Goal: Answer question/provide support: Share knowledge or assist other users

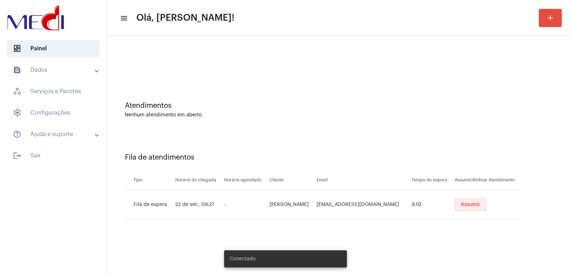
click at [472, 205] on span "Assumir" at bounding box center [470, 204] width 20 height 5
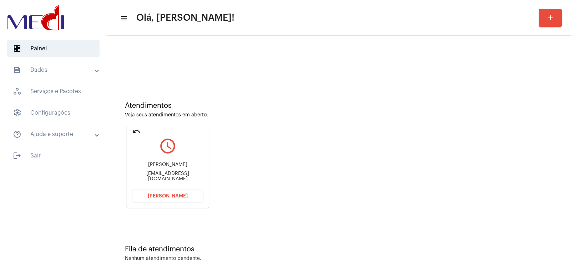
click at [166, 167] on div "LEOPOLDO BERTOLLA REISNER" at bounding box center [167, 164] width 71 height 5
copy div "LEOPOLDO BERTOLLA REISNER"
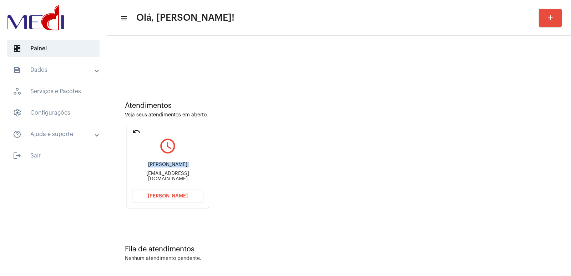
click at [163, 197] on span "Abrir Chamada" at bounding box center [168, 195] width 40 height 5
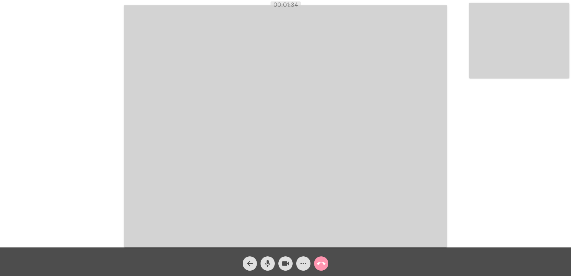
click at [323, 264] on mat-icon "call_end" at bounding box center [321, 263] width 9 height 9
click at [547, 60] on video at bounding box center [519, 40] width 100 height 75
click at [297, 60] on video at bounding box center [285, 126] width 322 height 242
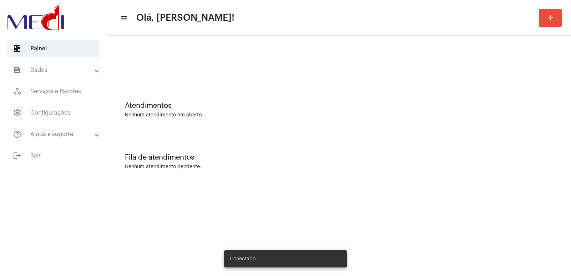
click at [340, 256] on div "Conectado" at bounding box center [285, 258] width 140 height 34
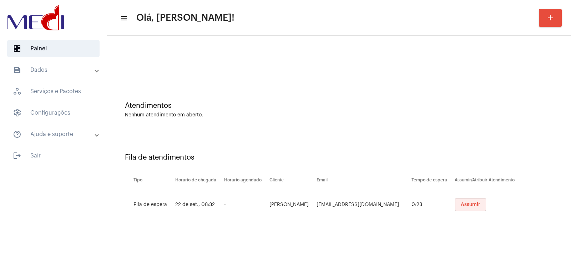
click at [470, 203] on span "Assumir" at bounding box center [470, 204] width 20 height 5
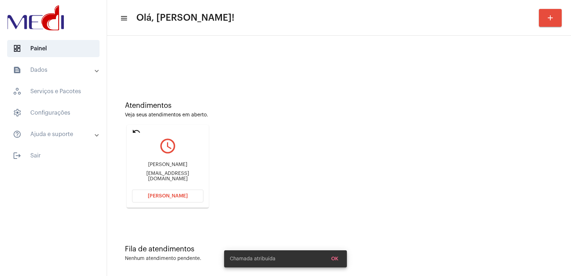
click at [154, 160] on div "Larissa Andrade da Silva 27999964550l@gmail.com" at bounding box center [167, 171] width 71 height 32
copy div "Larissa Andrade da Silva"
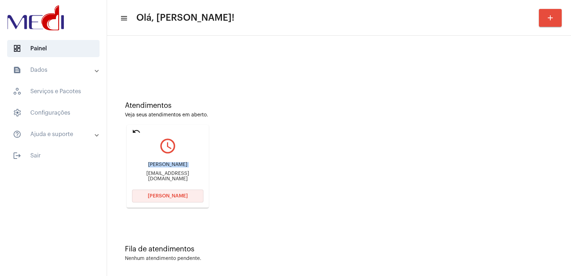
click at [157, 198] on button "Abrir Chamada" at bounding box center [167, 195] width 71 height 13
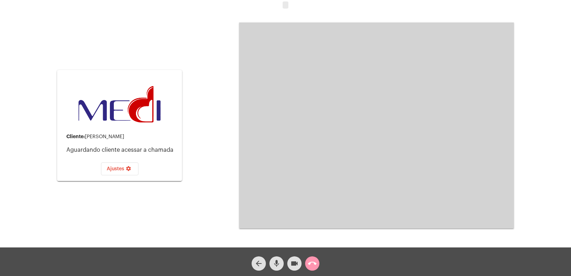
click at [213, 107] on div "Cliente: Larissa Andrade da Silva Aguardando cliente acessar a chamada Ajustes …" at bounding box center [285, 124] width 569 height 247
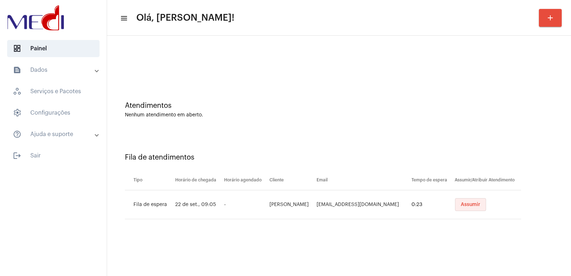
click at [464, 206] on span "Assumir" at bounding box center [470, 204] width 20 height 5
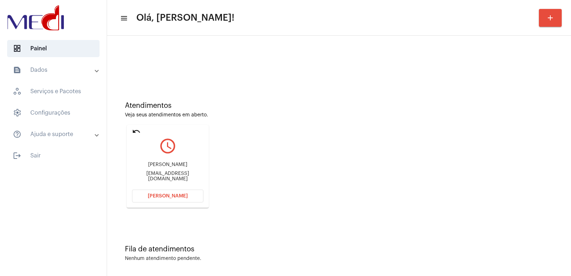
click at [156, 172] on div "Ingrid ingridcondaksantos@gmail.com" at bounding box center [167, 171] width 71 height 32
copy mat-card-content "ingridcondaksantos@gmail.com Abrir Chamada"
click at [170, 197] on span "Abrir Chamada" at bounding box center [168, 195] width 40 height 5
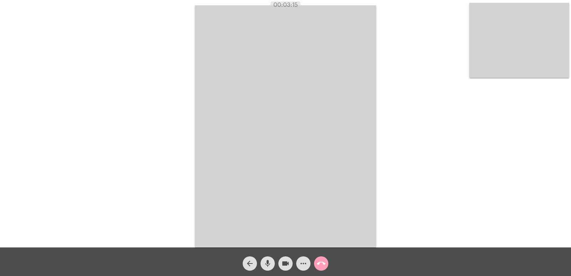
click at [318, 259] on mat-icon "call_end" at bounding box center [321, 263] width 9 height 9
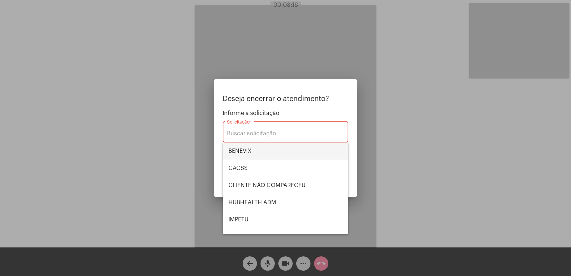
drag, startPoint x: 254, startPoint y: 155, endPoint x: 312, endPoint y: 161, distance: 58.1
click at [254, 155] on span "BENEVIX" at bounding box center [285, 150] width 114 height 17
type input "BENEVIX"
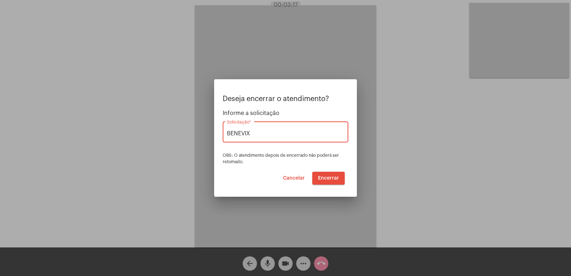
click at [323, 178] on span "Encerrar" at bounding box center [328, 177] width 21 height 5
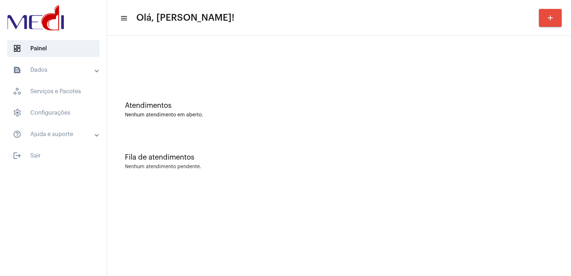
click at [331, 166] on div "Nenhum atendimento pendente." at bounding box center [339, 166] width 428 height 5
drag, startPoint x: 204, startPoint y: 60, endPoint x: 210, endPoint y: 47, distance: 14.5
click at [204, 58] on div at bounding box center [339, 59] width 456 height 41
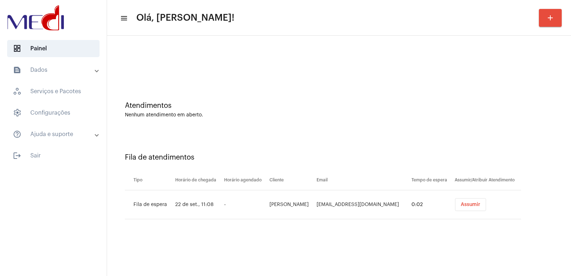
click at [460, 206] on span "Assumir" at bounding box center [470, 204] width 20 height 5
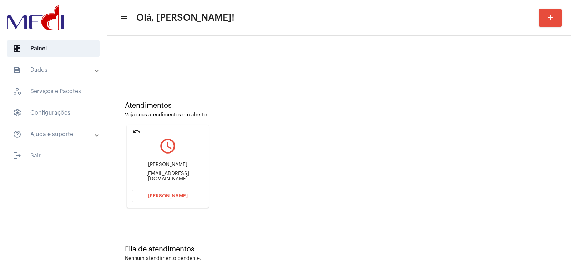
click at [162, 167] on div "Bianca Martins" at bounding box center [167, 164] width 71 height 5
copy div "Bianca Martins"
click at [164, 192] on button "Abrir Chamada" at bounding box center [167, 195] width 71 height 13
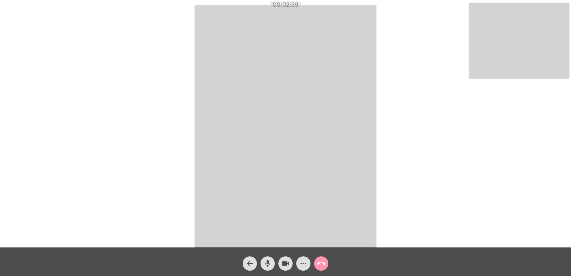
click at [318, 260] on mat-icon "call_end" at bounding box center [321, 263] width 9 height 9
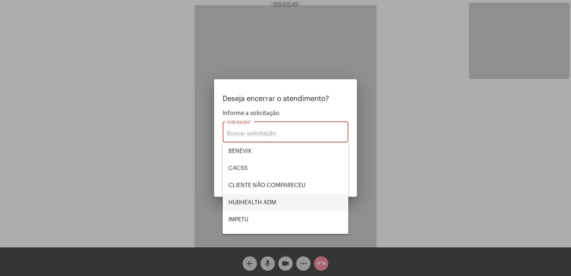
click at [266, 204] on span "HUBHEALTH ADM" at bounding box center [285, 202] width 114 height 17
type input "HUBHEALTH ADM"
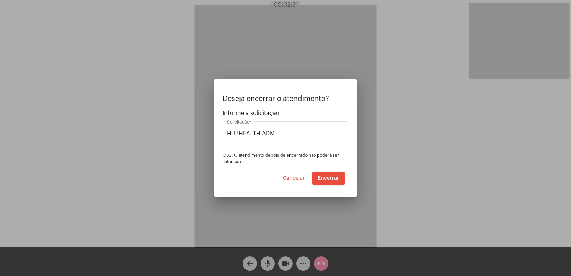
click at [250, 168] on div "Deseja encerrar o atendimento? Informe a solicitação HUBHEALTH ADM Solicitação …" at bounding box center [286, 140] width 126 height 90
click at [319, 173] on button "Encerrar" at bounding box center [328, 178] width 32 height 13
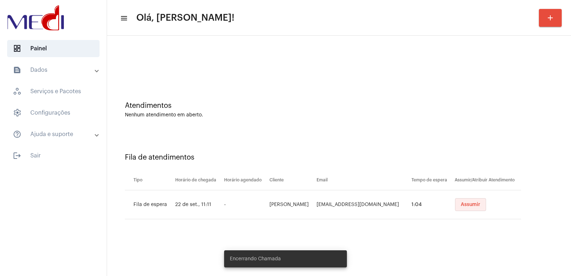
click at [460, 205] on span "Assumir" at bounding box center [470, 204] width 20 height 5
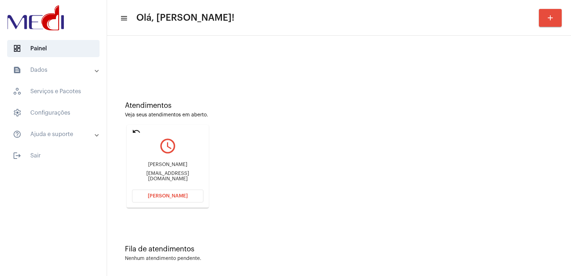
click at [160, 167] on div "Helena Chaves Reis" at bounding box center [167, 164] width 71 height 5
drag, startPoint x: 160, startPoint y: 168, endPoint x: 170, endPoint y: 168, distance: 10.0
click at [160, 167] on div "Helena Chaves Reis" at bounding box center [167, 164] width 71 height 5
copy div "Helena Chaves Reis"
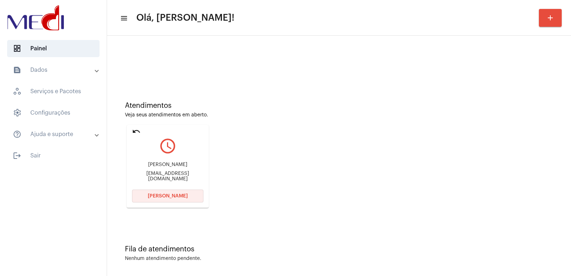
click at [167, 197] on span "Abrir Chamada" at bounding box center [168, 195] width 40 height 5
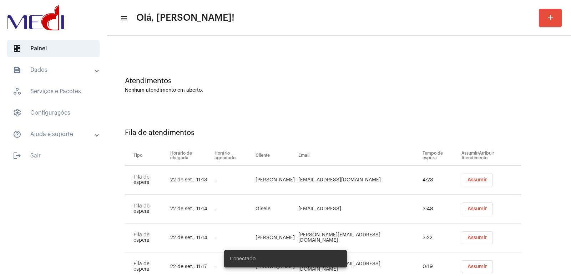
scroll to position [49, 0]
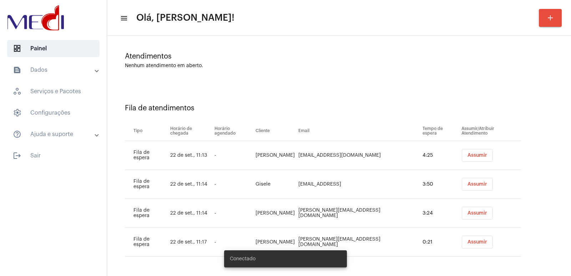
drag, startPoint x: 465, startPoint y: 154, endPoint x: 464, endPoint y: 165, distance: 11.1
click at [467, 155] on span "Assumir" at bounding box center [477, 155] width 20 height 5
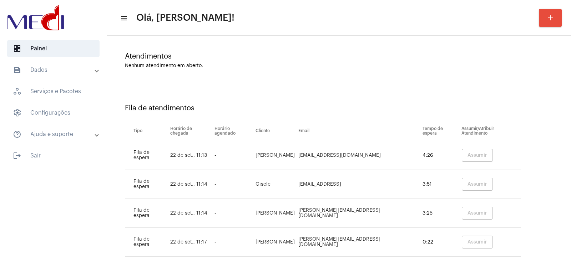
scroll to position [0, 0]
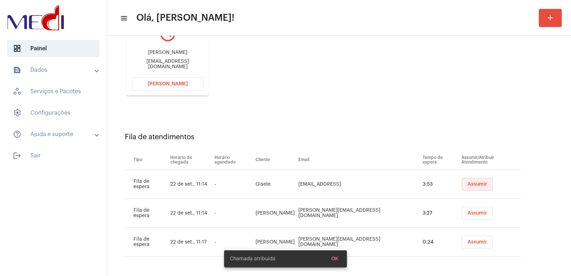
click at [467, 183] on span "Assumir" at bounding box center [477, 184] width 20 height 5
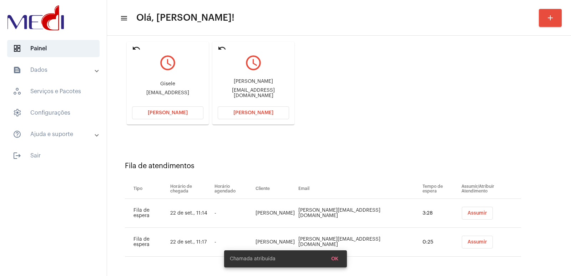
click at [473, 212] on span "Assumir" at bounding box center [477, 212] width 20 height 5
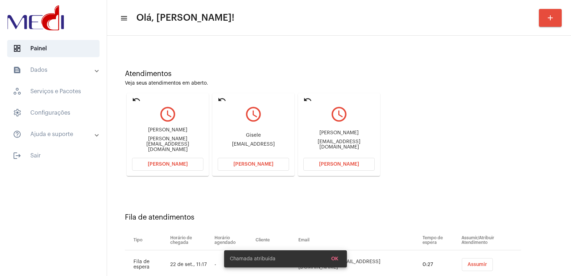
scroll to position [54, 0]
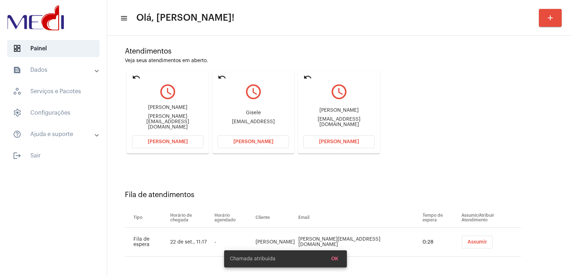
click at [461, 246] on button "Assumir" at bounding box center [476, 241] width 31 height 13
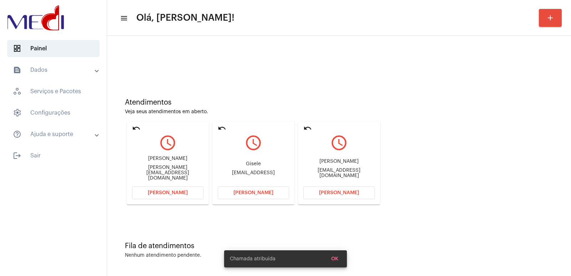
scroll to position [0, 0]
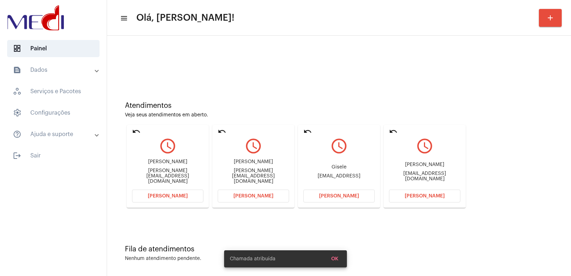
click at [432, 167] on div "Joelson de Almeida" at bounding box center [424, 164] width 71 height 5
click at [432, 167] on div "[PERSON_NAME]" at bounding box center [424, 164] width 71 height 5
click at [432, 167] on div "Joelson de Almeida" at bounding box center [424, 164] width 71 height 5
copy div "Joelson de Almeida"
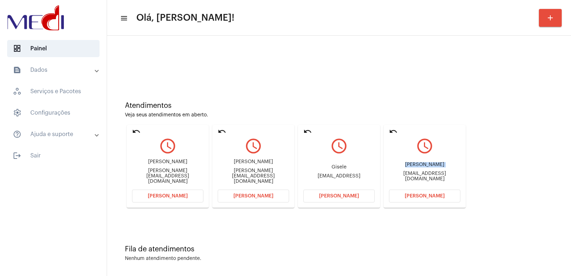
click at [438, 190] on button "Abrir Chamada" at bounding box center [424, 195] width 71 height 13
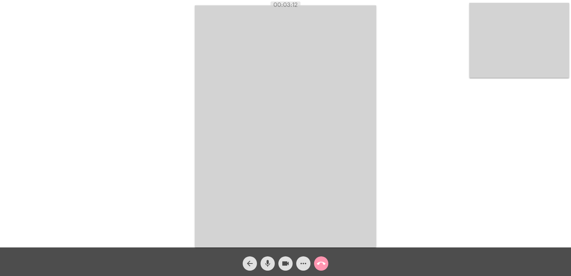
click at [196, 104] on video at bounding box center [285, 126] width 181 height 242
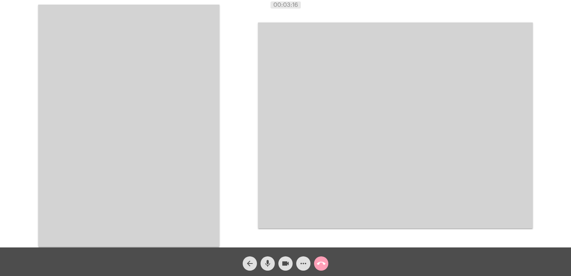
click at [320, 265] on mat-icon "call_end" at bounding box center [321, 263] width 9 height 9
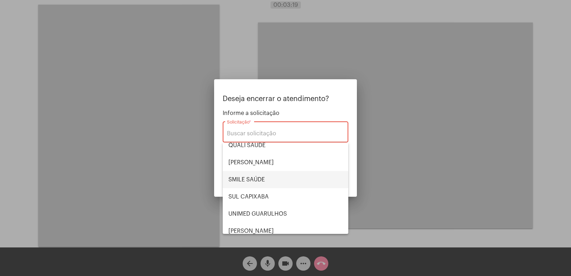
scroll to position [148, 0]
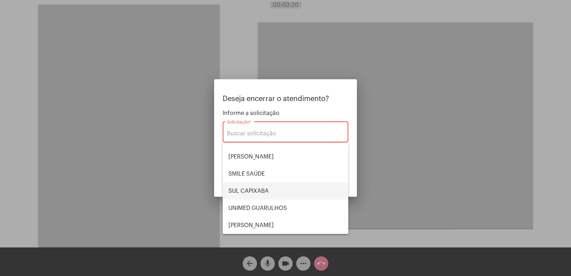
click at [274, 186] on span "SUL CAPIXABA" at bounding box center [285, 190] width 114 height 17
type input "SUL CAPIXABA"
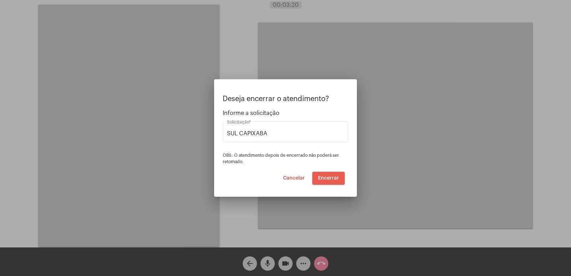
click at [318, 177] on span "Encerrar" at bounding box center [328, 177] width 21 height 5
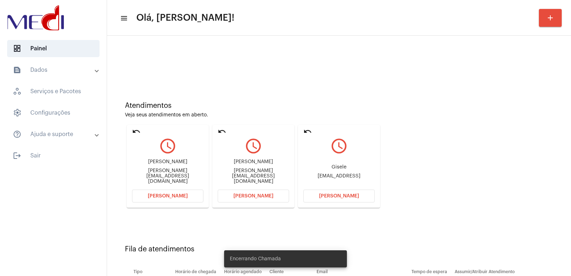
click at [356, 197] on span "[PERSON_NAME]" at bounding box center [339, 195] width 40 height 5
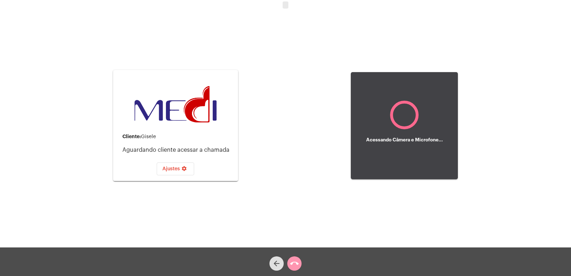
drag, startPoint x: 142, startPoint y: 137, endPoint x: 204, endPoint y: 136, distance: 61.3
click at [199, 137] on div "Cliente: Gisele" at bounding box center [177, 137] width 110 height 6
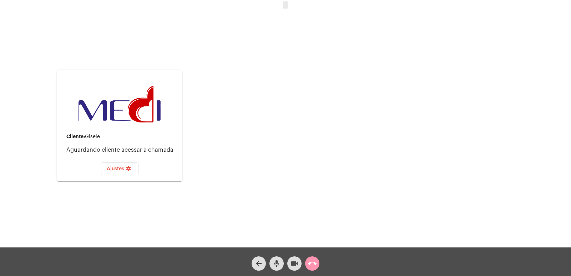
copy div "Gisele"
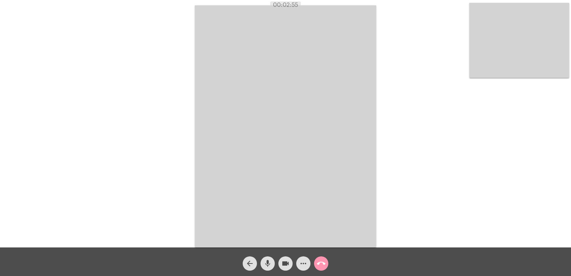
click at [322, 260] on mat-icon "call_end" at bounding box center [321, 263] width 9 height 9
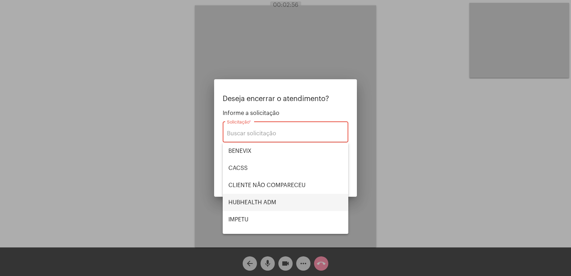
click at [256, 203] on span "HUBHEALTH ADM" at bounding box center [285, 202] width 114 height 17
type input "HUBHEALTH ADM"
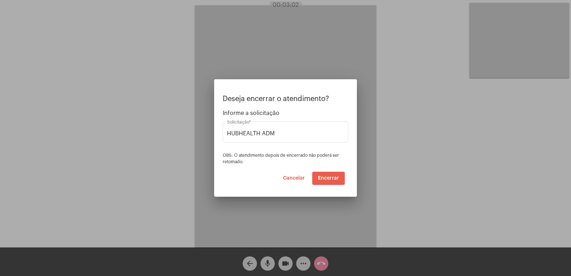
click at [332, 176] on span "Encerrar" at bounding box center [328, 177] width 21 height 5
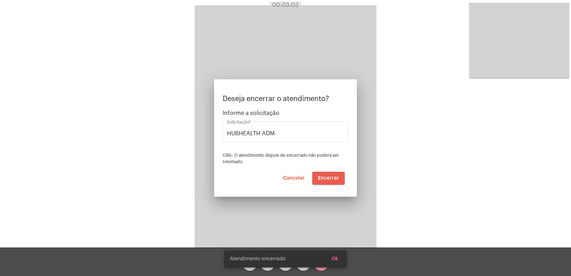
click at [332, 176] on span "Encerrar" at bounding box center [328, 177] width 21 height 5
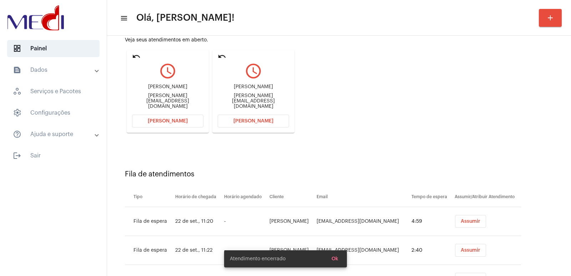
scroll to position [112, 0]
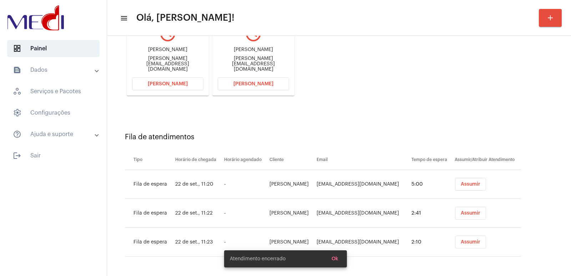
click at [468, 186] on span "Assumir" at bounding box center [470, 184] width 20 height 5
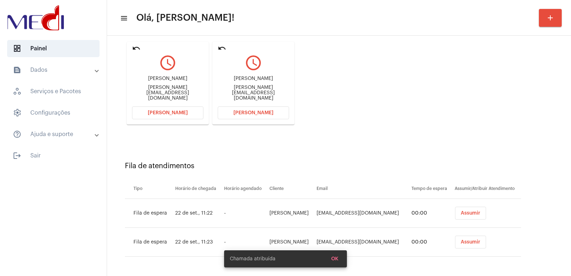
scroll to position [0, 0]
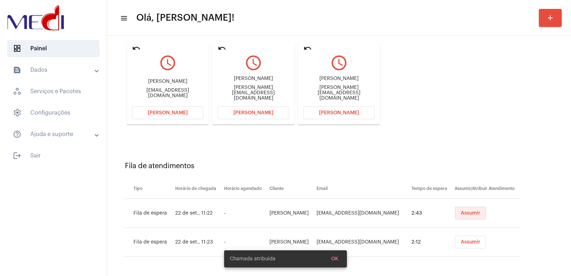
click at [467, 215] on button "Assumir" at bounding box center [470, 212] width 31 height 13
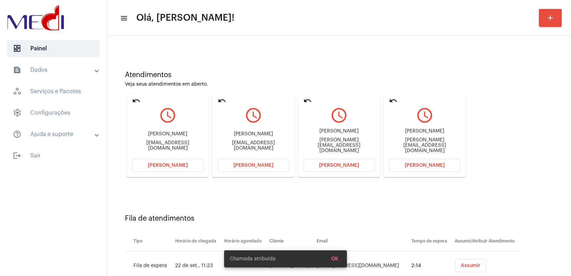
scroll to position [54, 0]
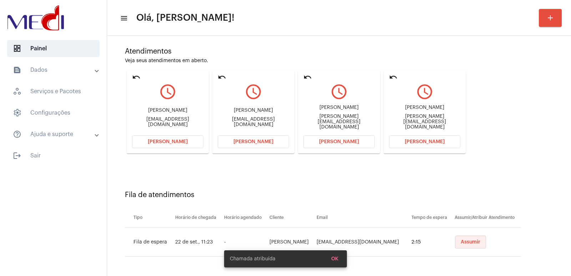
click at [460, 240] on span "Assumir" at bounding box center [470, 241] width 20 height 5
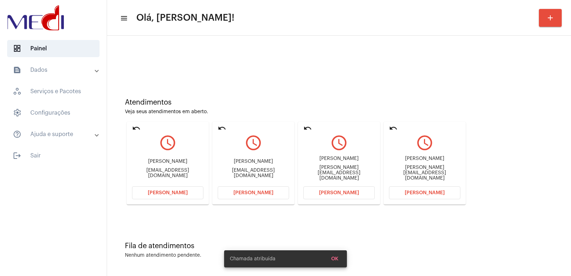
scroll to position [0, 0]
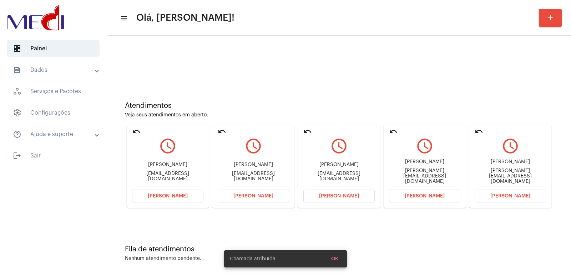
click at [416, 172] on div "Lucas Alcir da Silva Lucas.alcir.silva@gmail.com" at bounding box center [424, 171] width 71 height 32
click at [410, 160] on div "Lucas Alcir da Silva Lucas.alcir.silva@gmail.com" at bounding box center [424, 171] width 71 height 32
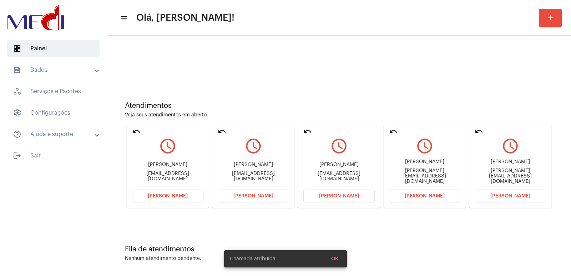
click at [410, 160] on div "Lucas Alcir da Silva Lucas.alcir.silva@gmail.com" at bounding box center [424, 171] width 71 height 32
copy div "Lucas Alcir da Silva"
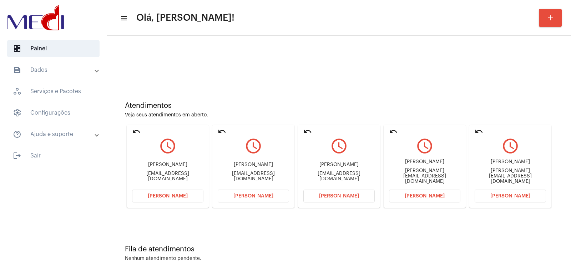
click at [433, 188] on mat-card "undo query_builder Lucas Alcir da Silva Lucas.alcir.silva@gmail.com Abrir Chama…" at bounding box center [424, 166] width 82 height 83
click at [433, 193] on button "[PERSON_NAME]" at bounding box center [424, 195] width 71 height 13
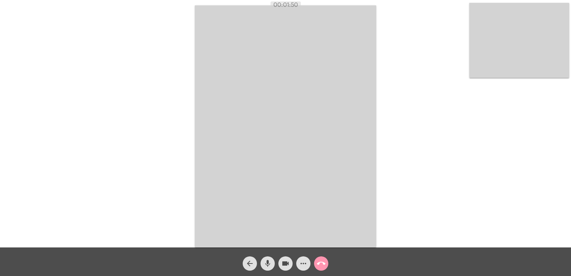
click at [322, 261] on mat-icon "call_end" at bounding box center [321, 263] width 9 height 9
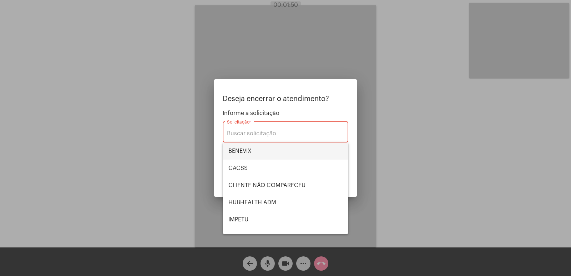
click at [241, 152] on span "BENEVIX" at bounding box center [285, 150] width 114 height 17
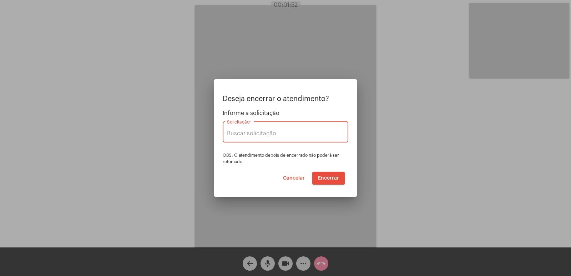
type input "BENEVIX"
click at [322, 177] on span "Encerrar" at bounding box center [328, 177] width 21 height 5
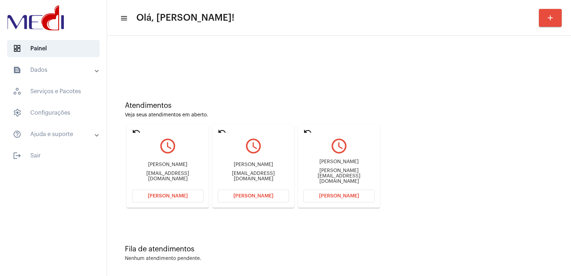
click at [346, 164] on div "Roberta driuzzo fernandes" at bounding box center [338, 161] width 71 height 5
copy div "Roberta driuzzo fernandes"
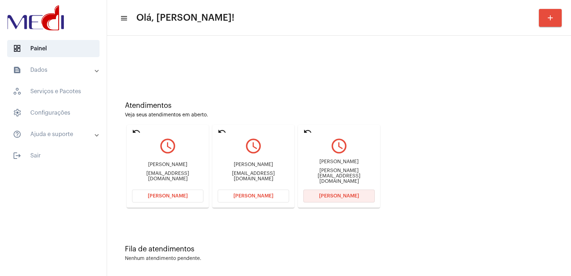
click at [331, 201] on button "[PERSON_NAME]" at bounding box center [338, 195] width 71 height 13
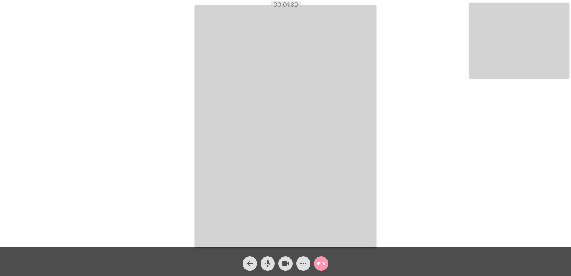
click at [301, 122] on video at bounding box center [285, 126] width 181 height 242
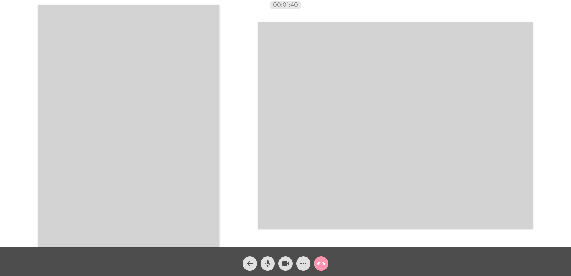
click at [194, 127] on video at bounding box center [128, 126] width 181 height 242
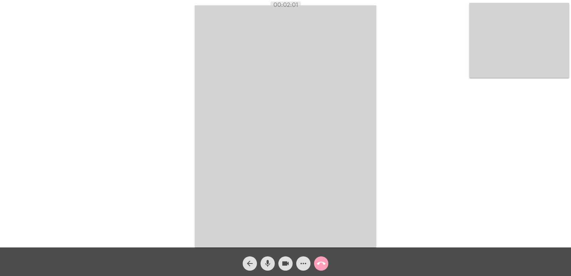
click at [323, 261] on mat-icon "call_end" at bounding box center [321, 263] width 9 height 9
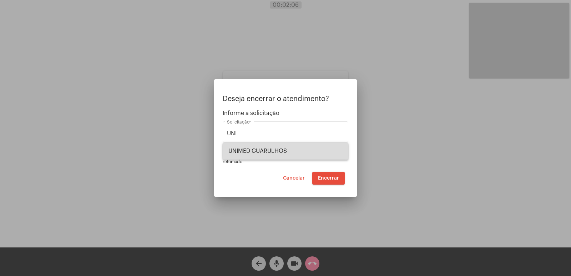
click at [295, 151] on span "UNIMED GUARULHOS" at bounding box center [285, 150] width 114 height 17
type input "UNIMED GUARULHOS"
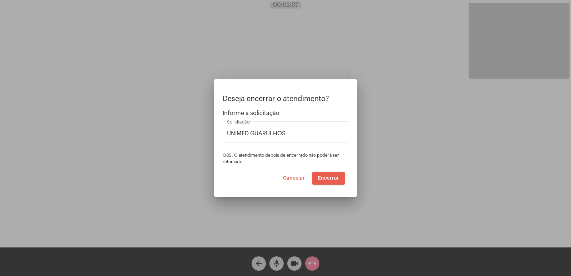
click at [327, 180] on span "Encerrar" at bounding box center [328, 177] width 21 height 5
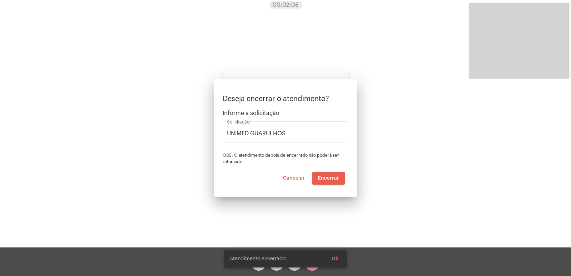
click at [327, 180] on span "Encerrar" at bounding box center [328, 177] width 21 height 5
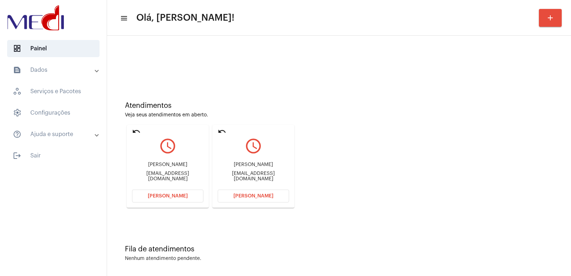
click at [247, 167] on div "Gleidson de Oliveira" at bounding box center [253, 164] width 71 height 5
copy div "Gleidson de Oliveira"
click at [240, 200] on button "Abrir Chamada" at bounding box center [253, 195] width 71 height 13
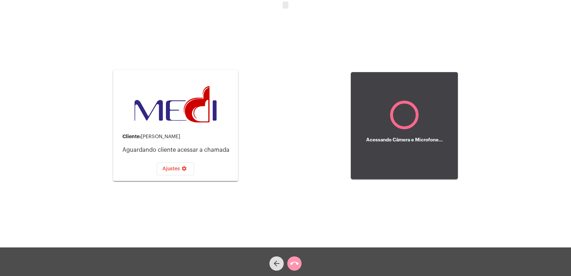
drag, startPoint x: 240, startPoint y: 200, endPoint x: 173, endPoint y: 13, distance: 198.8
click at [173, 13] on div "Cliente: Gleidson de Oliveira Aguardando cliente acessar a chamada Ajustes sett…" at bounding box center [175, 125] width 125 height 245
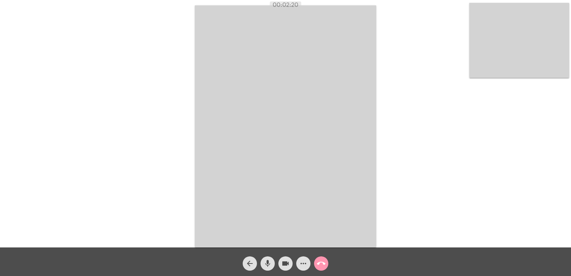
click at [320, 263] on mat-icon "call_end" at bounding box center [321, 263] width 9 height 9
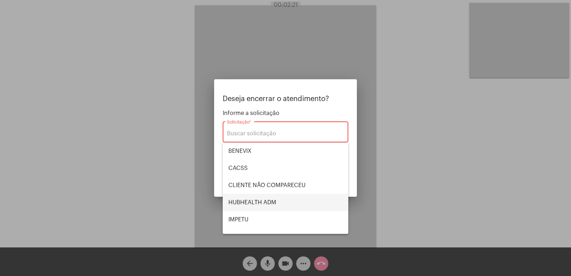
click at [257, 200] on span "HUBHEALTH ADM" at bounding box center [285, 202] width 114 height 17
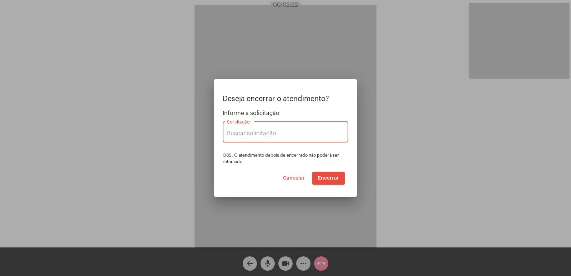
type input "HUBHEALTH ADM"
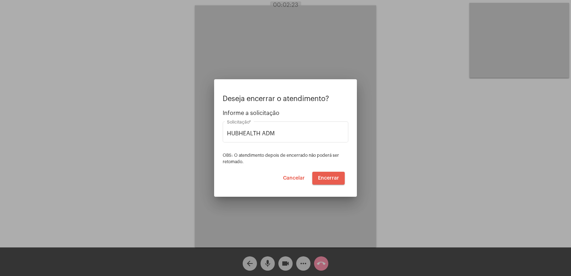
click at [330, 177] on span "Encerrar" at bounding box center [328, 177] width 21 height 5
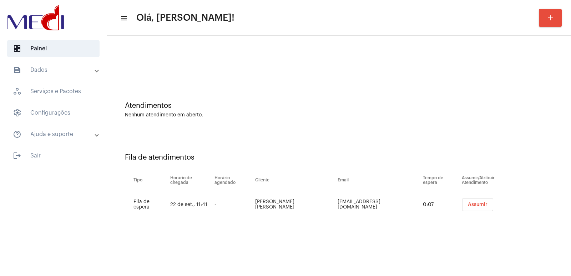
click at [469, 197] on td "Assumir" at bounding box center [490, 204] width 61 height 29
click at [469, 203] on span "Assumir" at bounding box center [478, 204] width 20 height 5
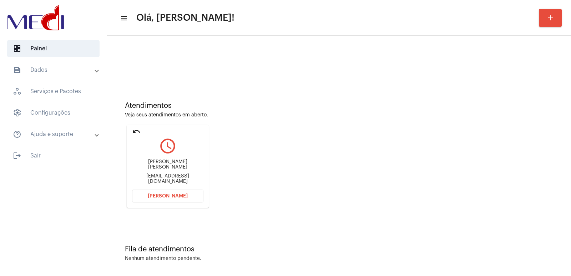
click at [49, 73] on mat-panel-title "text_snippet_outlined Dados" at bounding box center [54, 70] width 82 height 9
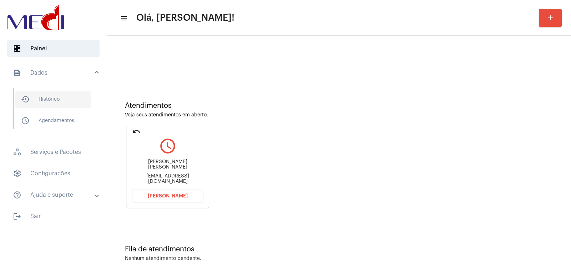
click at [48, 101] on span "history_outlined Histórico" at bounding box center [52, 99] width 75 height 17
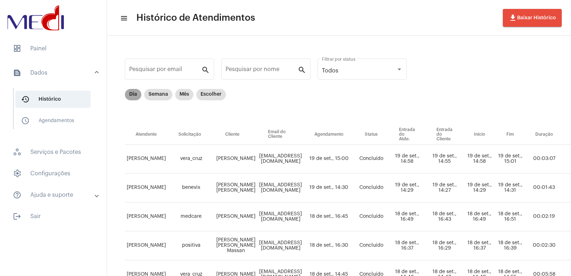
click at [126, 96] on mat-chip "Dia" at bounding box center [133, 94] width 16 height 11
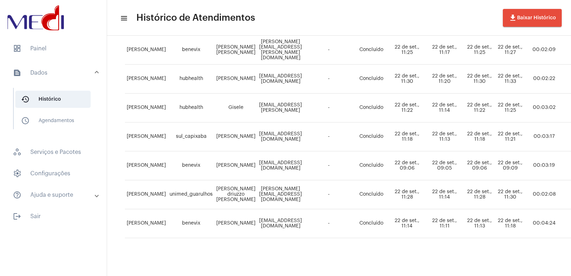
scroll to position [259, 0]
click at [47, 49] on span "dashboard Painel" at bounding box center [53, 48] width 92 height 17
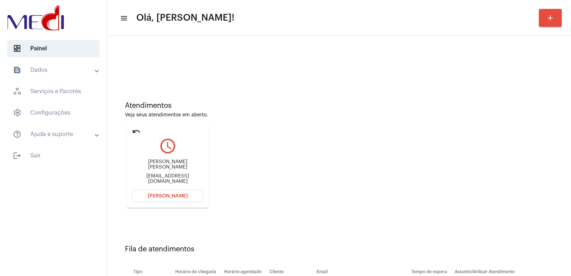
click at [158, 161] on div "Veronica Da Silva de Brito Veronicabrito245@gmail.com" at bounding box center [167, 171] width 71 height 32
copy div "Veronica Da Silva de Brito"
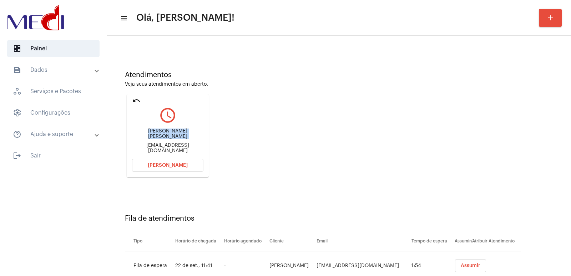
scroll to position [54, 0]
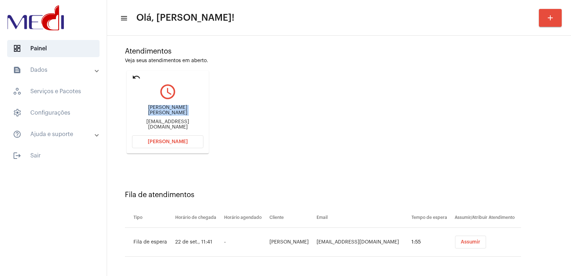
click at [455, 241] on button "Assumir" at bounding box center [470, 241] width 31 height 13
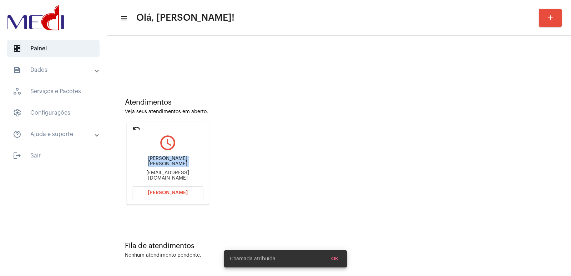
scroll to position [0, 0]
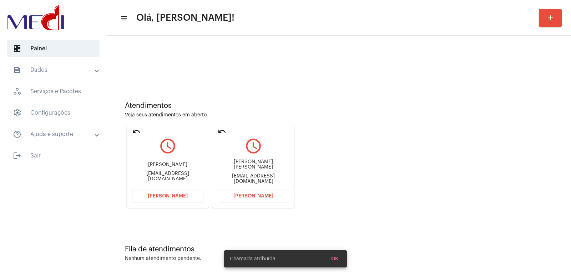
click at [251, 190] on button "[PERSON_NAME]" at bounding box center [253, 195] width 71 height 13
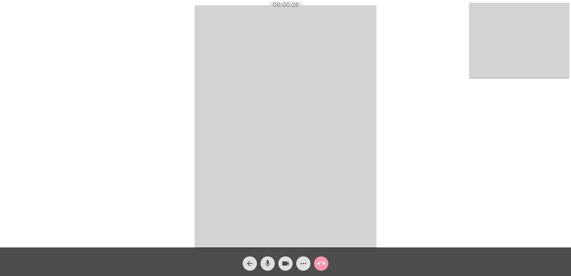
click at [356, 179] on video at bounding box center [285, 126] width 181 height 242
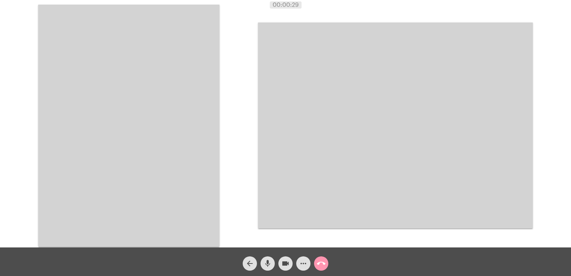
drag, startPoint x: 158, startPoint y: 181, endPoint x: 252, endPoint y: 213, distance: 98.9
click at [162, 180] on video at bounding box center [128, 126] width 181 height 242
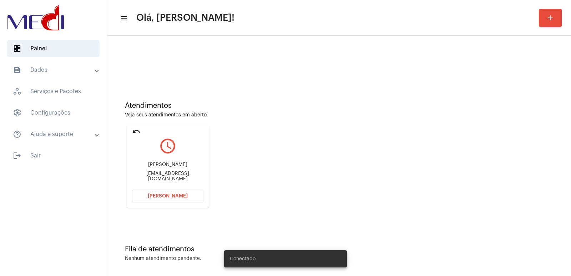
click at [164, 167] on div "[PERSON_NAME]" at bounding box center [167, 164] width 71 height 5
copy div "[PERSON_NAME]"
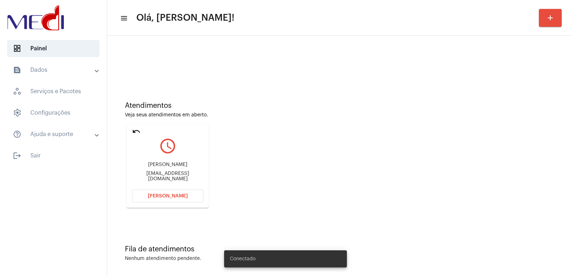
click at [162, 187] on div "[PERSON_NAME] [EMAIL_ADDRESS][DOMAIN_NAME]" at bounding box center [167, 171] width 71 height 32
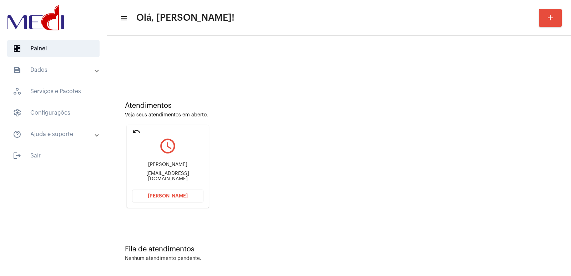
click at [152, 191] on button "[PERSON_NAME]" at bounding box center [167, 195] width 71 height 13
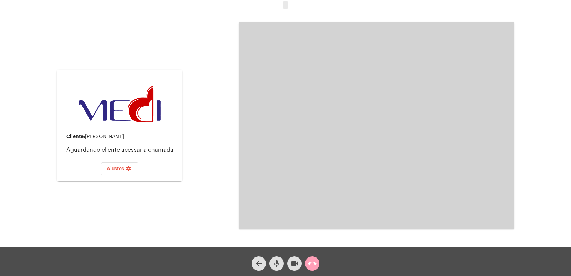
click at [306, 266] on button "call_end" at bounding box center [312, 263] width 14 height 14
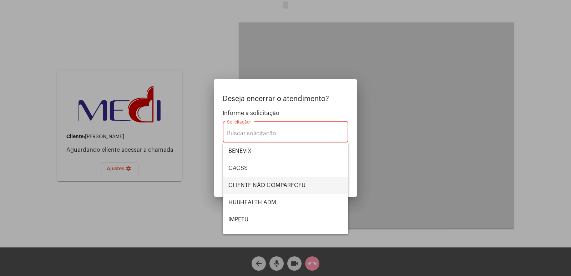
click at [244, 190] on span "CLIENTE NÃO COMPARECEU" at bounding box center [285, 185] width 114 height 17
type input "CLIENTE NÃO COMPARECEU"
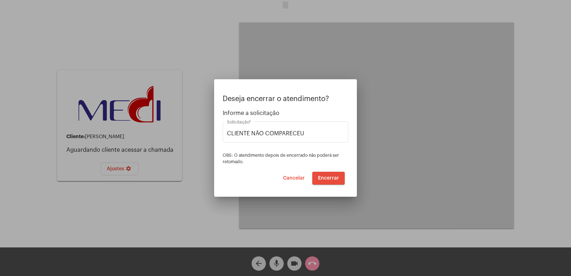
click at [320, 171] on div "Deseja encerrar o atendimento? Informe a solicitação CLIENTE NÃO COMPARECEU Sol…" at bounding box center [286, 140] width 126 height 90
drag, startPoint x: 320, startPoint y: 171, endPoint x: 327, endPoint y: 175, distance: 8.1
click at [321, 172] on button "Encerrar" at bounding box center [328, 178] width 32 height 13
click at [327, 175] on span "Encerrar" at bounding box center [328, 177] width 21 height 5
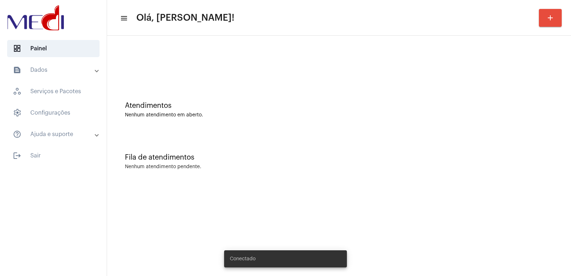
click at [55, 70] on mat-panel-title "text_snippet_outlined Dados" at bounding box center [54, 70] width 82 height 9
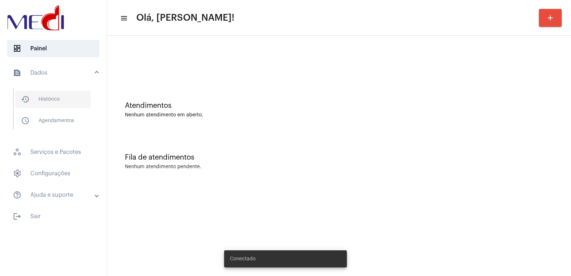
click at [45, 99] on span "history_outlined Histórico" at bounding box center [52, 99] width 75 height 17
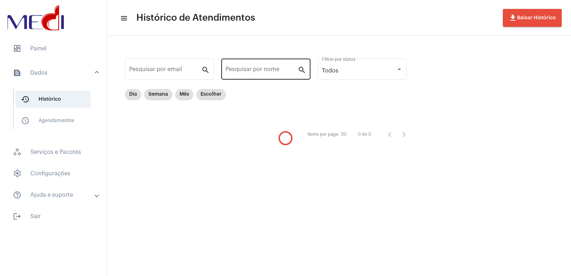
click at [261, 66] on div "Pesquisar por nome" at bounding box center [261, 68] width 72 height 22
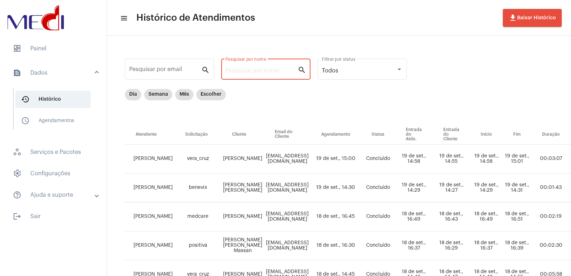
paste input "WALKIRIA CATINI FEDEL SCARABUCCI"
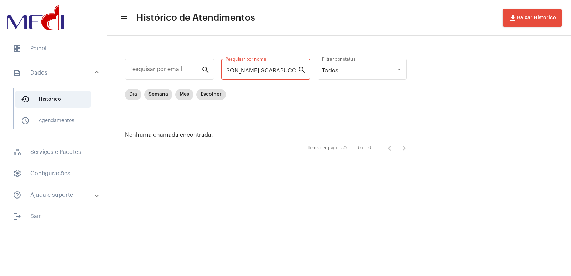
type input "WALKIRIA CATINI FEDEL SCARABUCCI"
click at [43, 54] on span "dashboard Painel" at bounding box center [53, 48] width 92 height 17
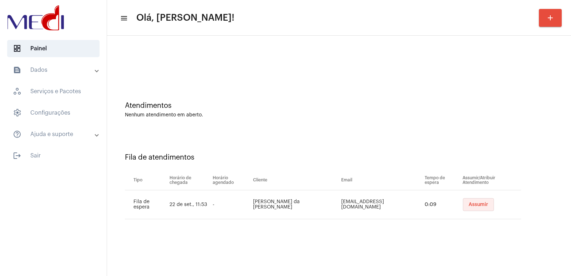
click at [470, 206] on span "Assumir" at bounding box center [478, 204] width 20 height 5
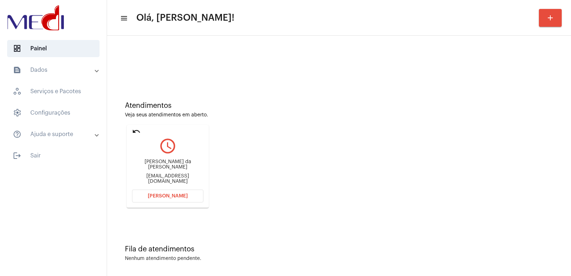
click at [91, 39] on mat-list "dashboard Painel text_snippet_outlined Dados history_outlined Histórico schedul…" at bounding box center [53, 100] width 107 height 127
click at [160, 171] on div "Janssen da Silva Espindola janssenespindola@gmail.com" at bounding box center [167, 171] width 71 height 32
copy div "Janssen da Silva Espindola"
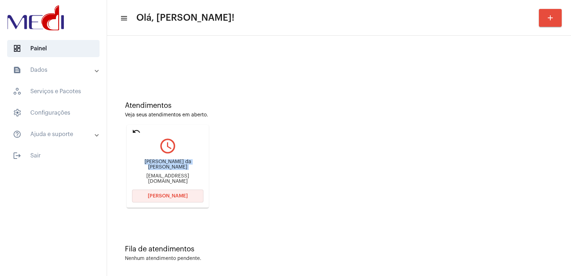
click at [178, 201] on button "[PERSON_NAME]" at bounding box center [167, 195] width 71 height 13
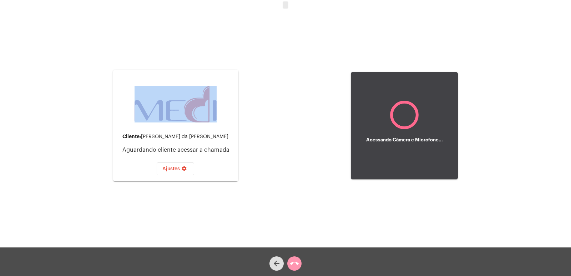
drag, startPoint x: 279, startPoint y: 3, endPoint x: 314, endPoint y: 4, distance: 35.3
click at [313, 4] on div at bounding box center [285, 5] width 571 height 6
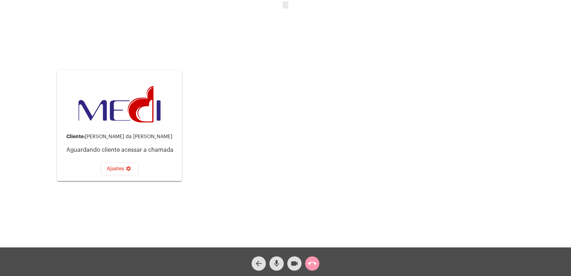
click at [320, 39] on div "Acessando Câmera e Microfone..." at bounding box center [376, 125] width 275 height 245
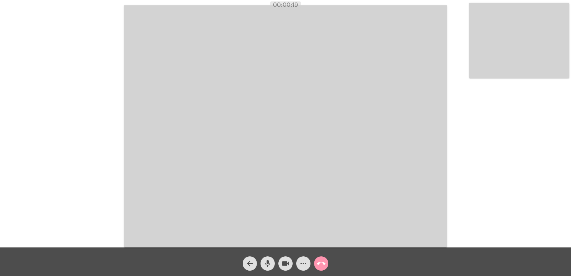
click at [237, 274] on div "arrow_back mic videocam more_horiz call_end" at bounding box center [285, 261] width 571 height 29
click at [316, 261] on button "call_end" at bounding box center [321, 263] width 14 height 14
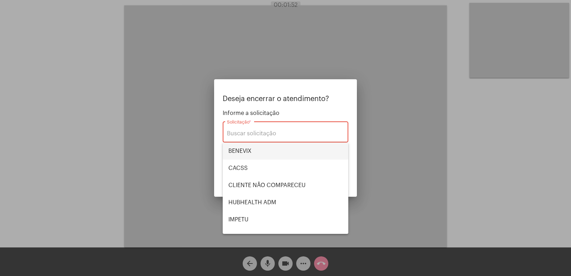
click at [248, 152] on span "BENEVIX" at bounding box center [285, 150] width 114 height 17
type input "BENEVIX"
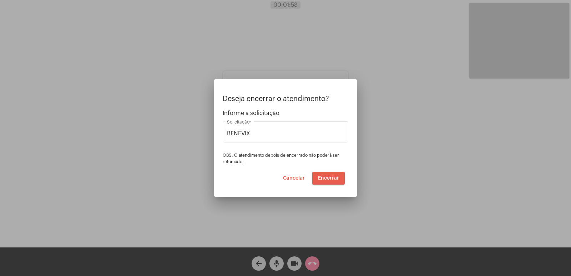
click at [323, 183] on button "Encerrar" at bounding box center [328, 178] width 32 height 13
click at [325, 182] on button "Encerrar" at bounding box center [328, 178] width 32 height 13
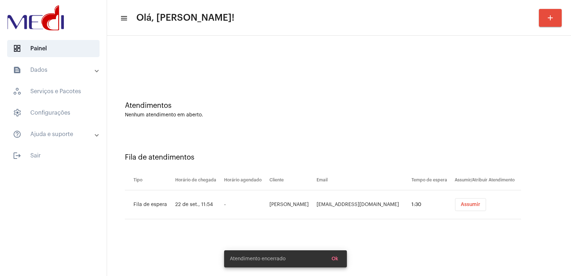
click at [460, 205] on span "Assumir" at bounding box center [470, 204] width 20 height 5
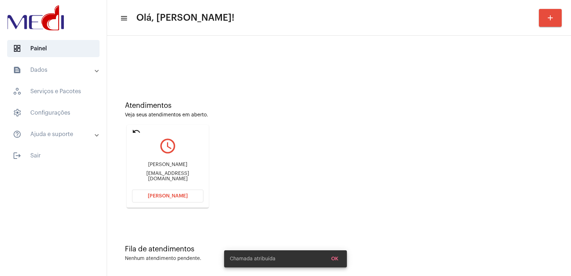
click at [188, 172] on div "Veronica Veronicabrito245@gmail.com" at bounding box center [167, 171] width 71 height 32
click at [189, 170] on div "Veronica Veronicabrito245@gmail.com" at bounding box center [167, 171] width 71 height 32
click at [187, 177] on div "Veronicabrito245@gmail.com" at bounding box center [167, 176] width 71 height 11
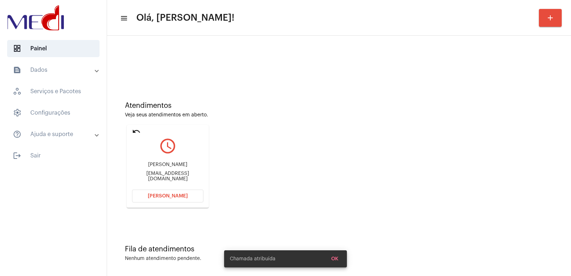
click at [187, 177] on div "Veronicabrito245@gmail.com" at bounding box center [167, 176] width 71 height 11
copy mat-card-content "Veronicabrito245@gmail.com Abrir Chamada"
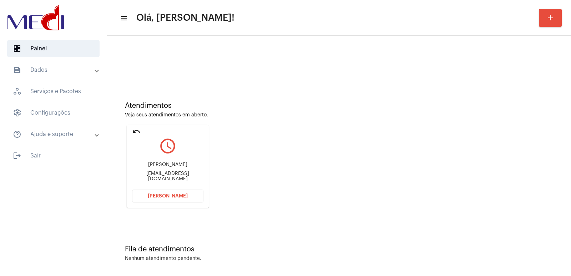
click at [172, 165] on div "Veronica" at bounding box center [167, 164] width 71 height 5
copy div "Veronica"
click at [174, 194] on span "Abrir Chamada" at bounding box center [168, 195] width 40 height 5
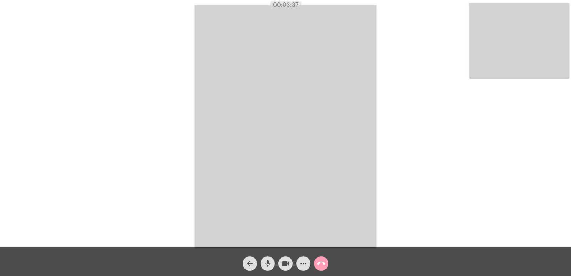
click at [315, 259] on button "call_end" at bounding box center [321, 263] width 14 height 14
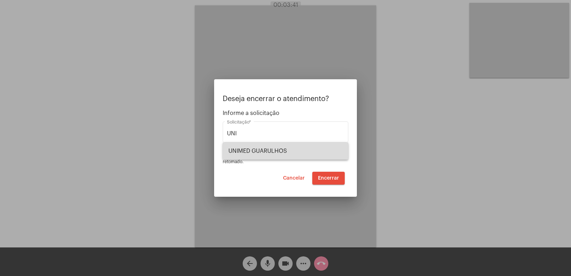
click at [302, 148] on span "UNIMED GUARULHOS" at bounding box center [285, 150] width 114 height 17
type input "UNIMED GUARULHOS"
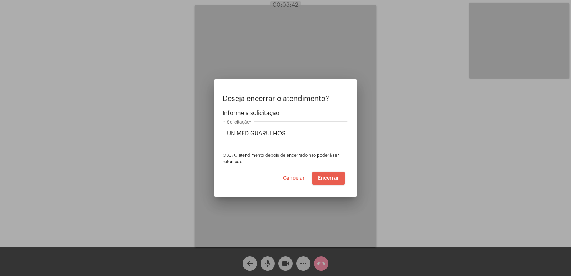
click at [337, 181] on button "Encerrar" at bounding box center [328, 178] width 32 height 13
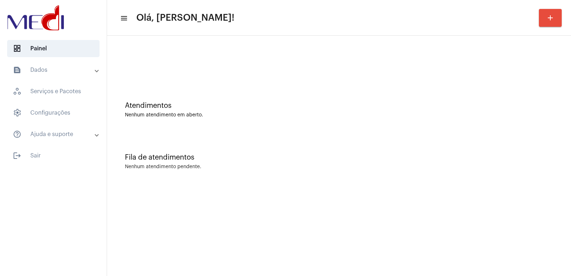
click at [347, 123] on div "Atendimentos Nenhum atendimento em aberto." at bounding box center [339, 106] width 456 height 52
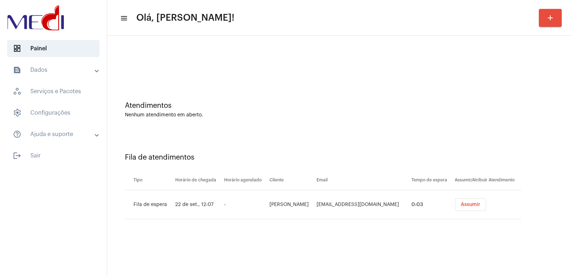
click at [453, 208] on div "Assumir" at bounding box center [487, 204] width 69 height 13
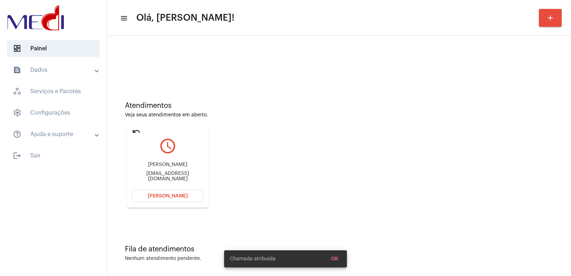
click at [152, 163] on div "Isabela Pereira Ferreira Isabelafadm2024@gmail.com" at bounding box center [167, 171] width 71 height 32
drag, startPoint x: 152, startPoint y: 163, endPoint x: 150, endPoint y: 166, distance: 3.9
click at [151, 165] on div "Isabela Pereira Ferreira Isabelafadm2024@gmail.com" at bounding box center [167, 171] width 71 height 32
copy div "Isabela Pereira Ferreira"
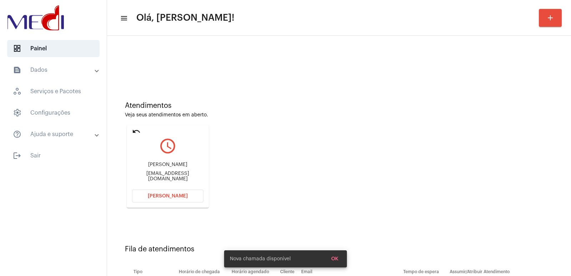
click at [172, 194] on span "[PERSON_NAME]" at bounding box center [168, 195] width 40 height 5
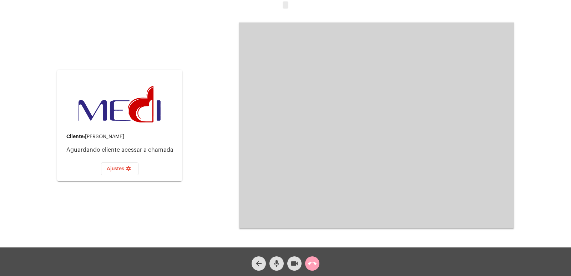
click at [313, 260] on mat-icon "call_end" at bounding box center [312, 263] width 9 height 9
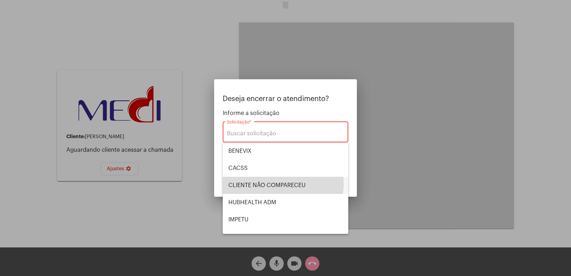
click at [275, 183] on span "CLIENTE NÃO COMPARECEU" at bounding box center [285, 185] width 114 height 17
type input "CLIENTE NÃO COMPARECEU"
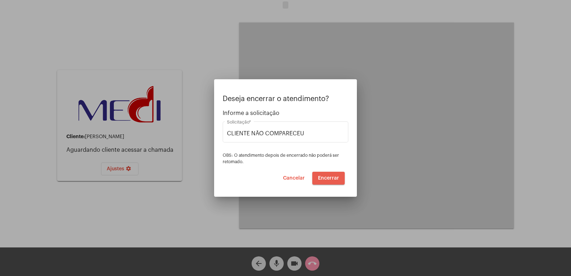
click at [338, 176] on span "Encerrar" at bounding box center [328, 177] width 21 height 5
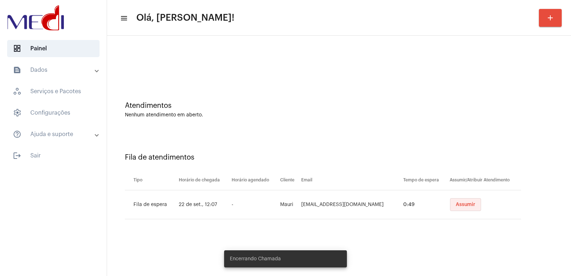
click at [450, 208] on button "Assumir" at bounding box center [465, 204] width 31 height 13
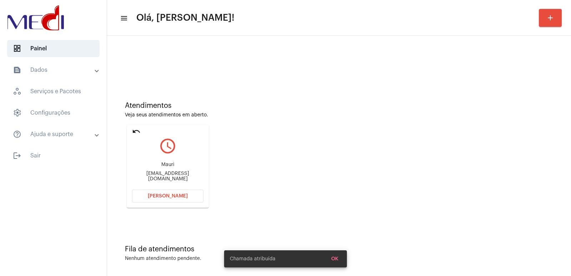
click at [160, 188] on mat-card "undo query_builder Mauri Maurimarques245@gmail.com Abrir Chamada" at bounding box center [168, 166] width 82 height 83
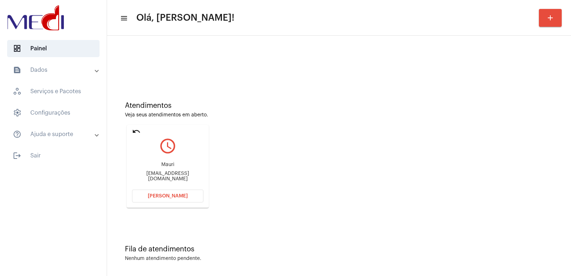
click at [187, 190] on button "[PERSON_NAME]" at bounding box center [167, 195] width 71 height 13
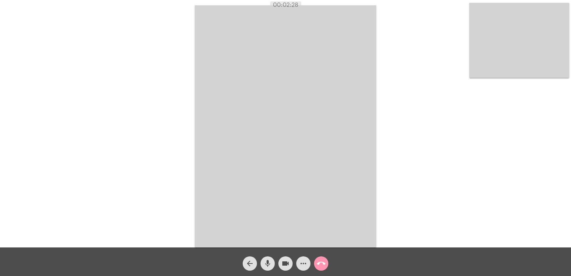
click at [322, 266] on mat-icon "call_end" at bounding box center [321, 263] width 9 height 9
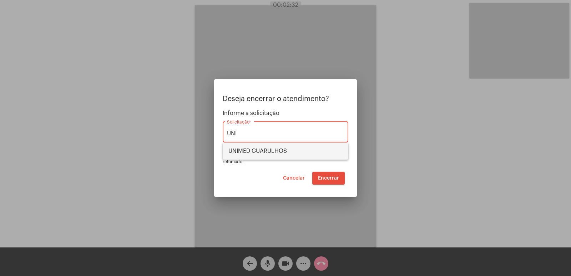
click at [265, 155] on span "UNIMED GUARULHOS" at bounding box center [285, 150] width 114 height 17
type input "UNIMED GUARULHOS"
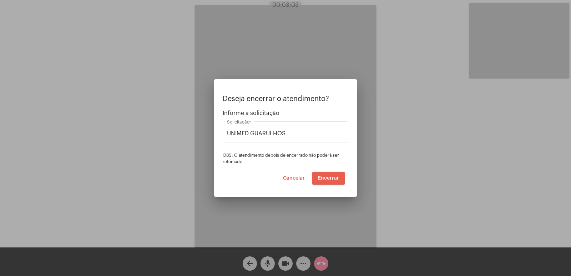
click at [322, 178] on span "Encerrar" at bounding box center [328, 177] width 21 height 5
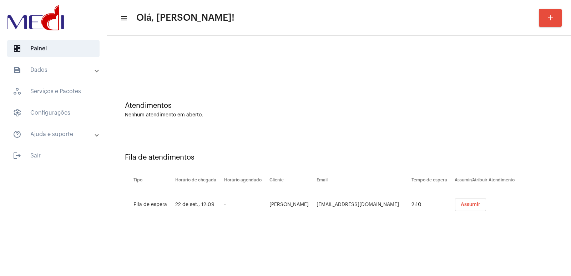
click at [461, 194] on td "Assumir" at bounding box center [487, 204] width 68 height 29
click at [461, 205] on span "Assumir" at bounding box center [470, 204] width 20 height 5
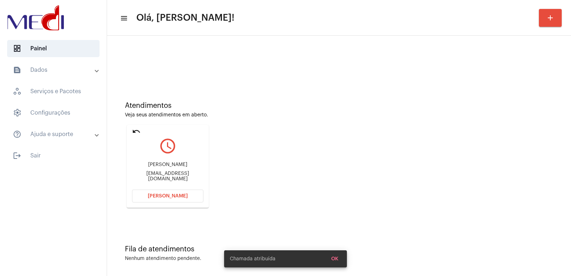
click at [160, 170] on div "Bianca Cristina Alves bianalves0322@gmail.com" at bounding box center [167, 171] width 71 height 32
click at [160, 167] on div "Bianca Cristina Alves" at bounding box center [167, 164] width 71 height 5
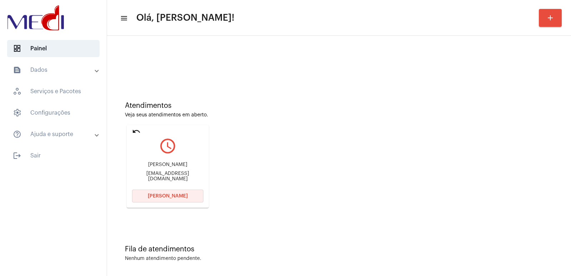
click at [174, 196] on span "[PERSON_NAME]" at bounding box center [168, 195] width 40 height 5
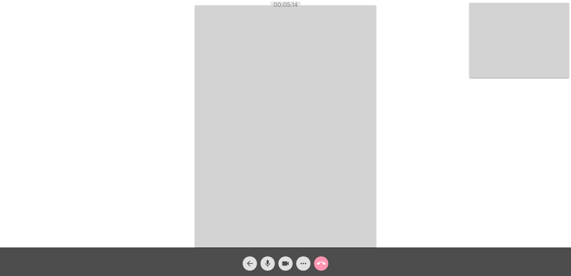
click at [325, 264] on button "call_end" at bounding box center [321, 263] width 14 height 14
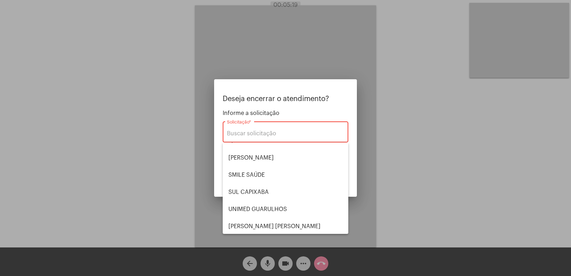
scroll to position [148, 0]
click at [252, 223] on span "[PERSON_NAME] [PERSON_NAME]" at bounding box center [285, 224] width 114 height 17
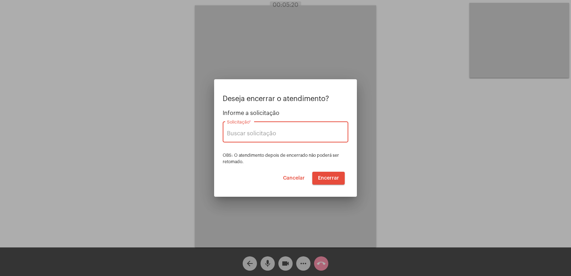
type input "[PERSON_NAME] [PERSON_NAME]"
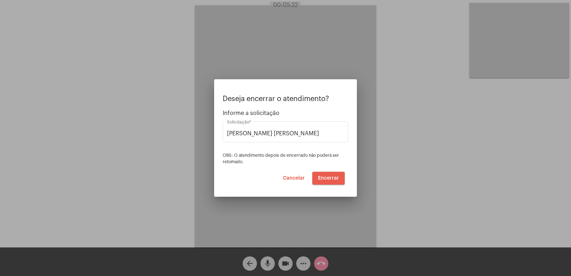
click at [321, 173] on button "Encerrar" at bounding box center [328, 178] width 32 height 13
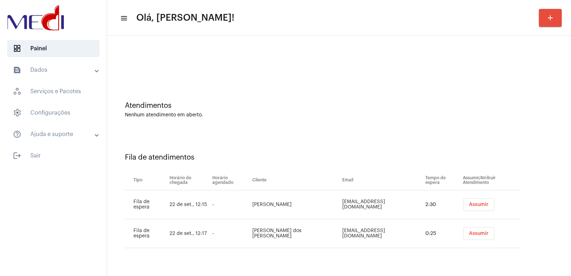
click at [469, 204] on span "Assumir" at bounding box center [479, 204] width 20 height 5
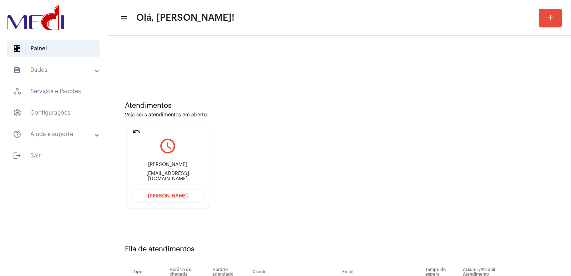
click at [149, 163] on div "Danilo Cavalari danilokcavalari@gmail.com" at bounding box center [167, 171] width 71 height 32
copy div "Danilo Cavalari"
click at [159, 183] on div "Danilo Cavalari danilokcavalari@gmail.com" at bounding box center [167, 171] width 71 height 32
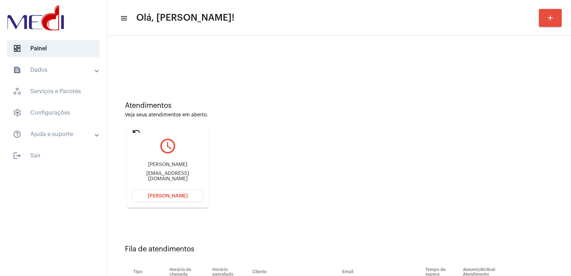
click at [157, 198] on span "[PERSON_NAME]" at bounding box center [168, 195] width 40 height 5
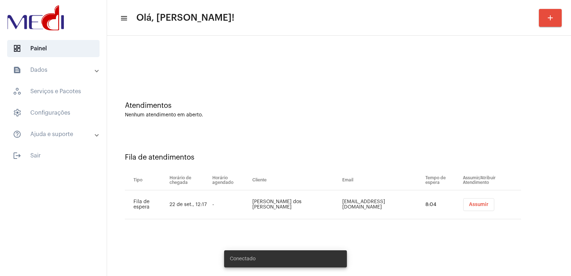
click at [476, 206] on button "Assumir" at bounding box center [478, 204] width 31 height 13
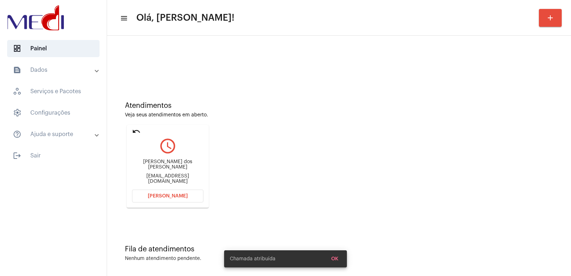
click at [154, 166] on div "[PERSON_NAME] dos [PERSON_NAME]" at bounding box center [167, 164] width 71 height 11
copy div "[PERSON_NAME] dos [PERSON_NAME]"
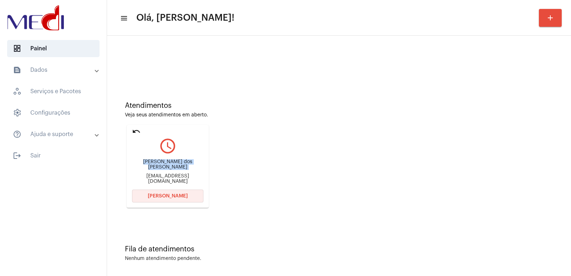
click at [146, 193] on button "[PERSON_NAME]" at bounding box center [167, 195] width 71 height 13
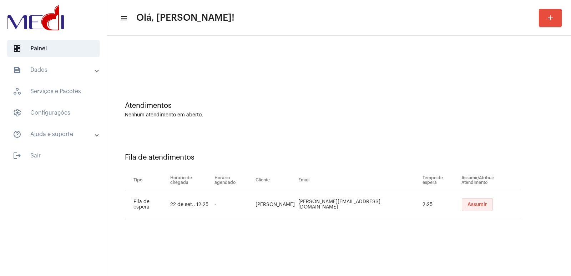
click at [467, 204] on span "Assumir" at bounding box center [477, 204] width 20 height 5
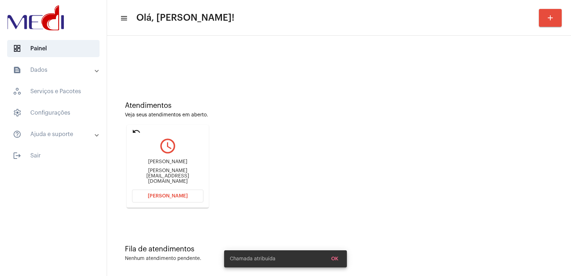
click at [149, 159] on div "[PERSON_NAME] [EMAIL_ADDRESS][DOMAIN_NAME]" at bounding box center [167, 171] width 71 height 32
copy div "[PERSON_NAME]"
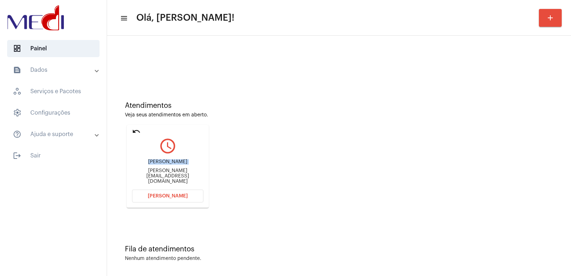
copy div "[PERSON_NAME]"
click at [164, 194] on span "[PERSON_NAME]" at bounding box center [168, 195] width 40 height 5
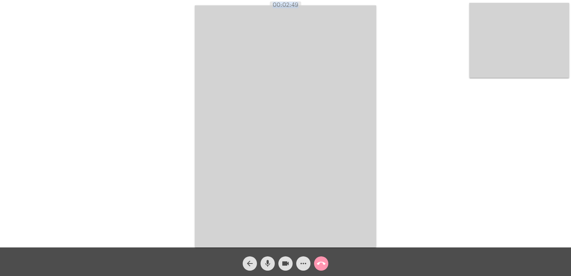
drag, startPoint x: 273, startPoint y: 7, endPoint x: 331, endPoint y: 12, distance: 58.7
click at [317, 7] on div "00:02:49" at bounding box center [285, 5] width 571 height 6
click at [402, 67] on div "Acessando Câmera e Microfone..." at bounding box center [285, 125] width 569 height 247
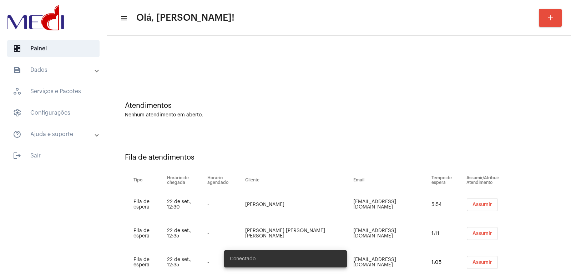
scroll to position [20, 0]
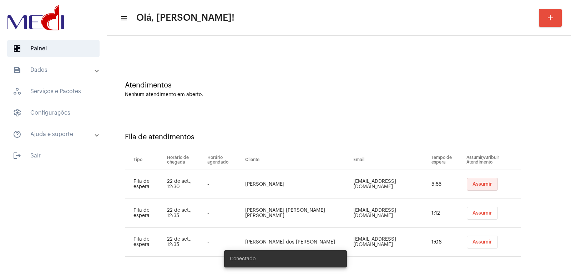
click at [466, 187] on button "Assumir" at bounding box center [481, 184] width 31 height 13
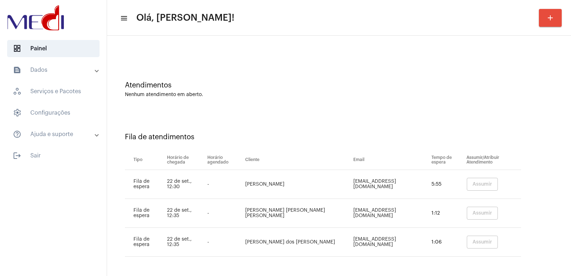
scroll to position [0, 0]
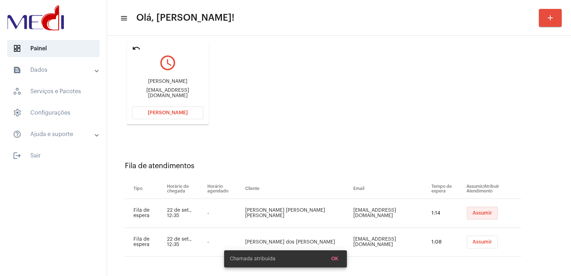
click at [466, 208] on button "Assumir" at bounding box center [481, 212] width 31 height 13
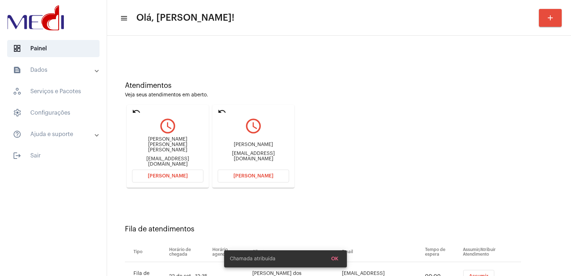
scroll to position [54, 0]
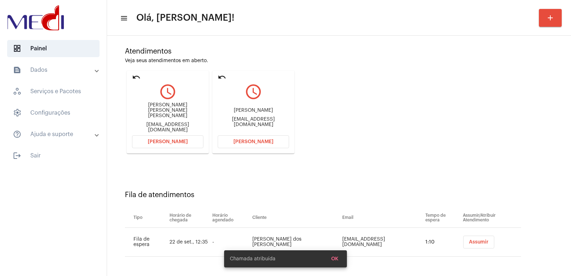
click at [461, 233] on td "Assumir" at bounding box center [491, 242] width 60 height 29
click at [239, 122] on div "[EMAIL_ADDRESS][DOMAIN_NAME]" at bounding box center [253, 122] width 71 height 11
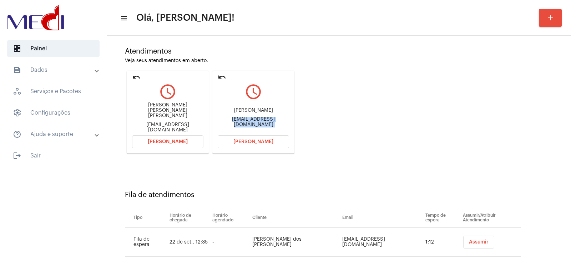
click at [239, 122] on div "[EMAIL_ADDRESS][DOMAIN_NAME]" at bounding box center [253, 122] width 71 height 11
copy mat-card-content "[EMAIL_ADDRESS][DOMAIN_NAME] [PERSON_NAME]"
click at [254, 141] on span "[PERSON_NAME]" at bounding box center [253, 141] width 40 height 5
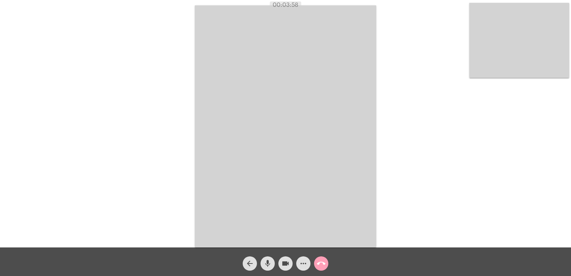
click at [322, 266] on mat-icon "call_end" at bounding box center [321, 263] width 9 height 9
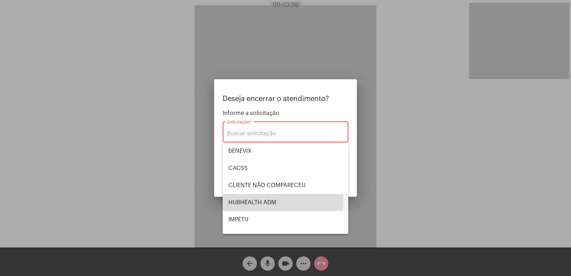
click at [251, 201] on span "HUBHEALTH ADM" at bounding box center [285, 202] width 114 height 17
type input "HUBHEALTH ADM"
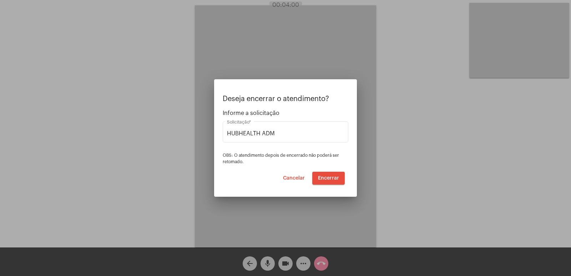
click at [335, 168] on div "Deseja encerrar o atendimento? Informe a solicitação HUBHEALTH ADM Solicitação …" at bounding box center [286, 140] width 126 height 90
click at [333, 176] on span "Encerrar" at bounding box center [328, 177] width 21 height 5
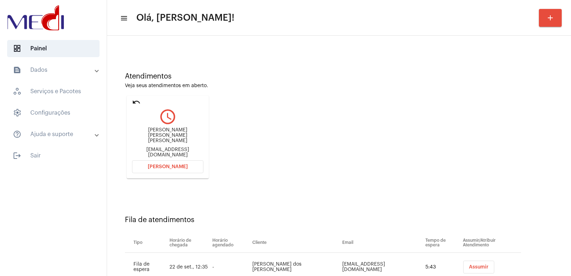
scroll to position [54, 0]
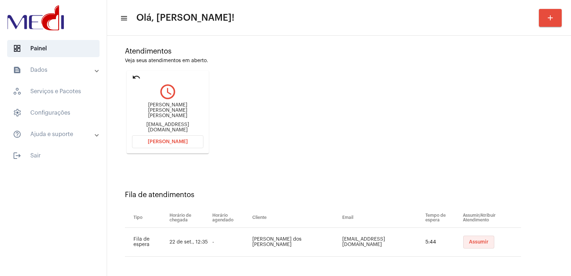
click at [469, 244] on span "Assumir" at bounding box center [479, 241] width 20 height 5
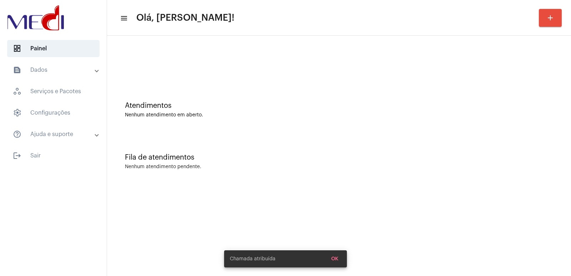
scroll to position [0, 0]
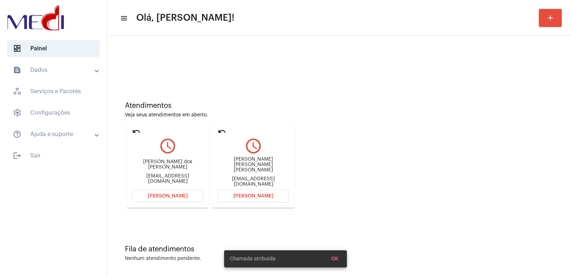
click at [240, 165] on div "[PERSON_NAME] [PERSON_NAME] [PERSON_NAME]" at bounding box center [253, 165] width 71 height 16
copy div "[PERSON_NAME] [PERSON_NAME] [PERSON_NAME]"
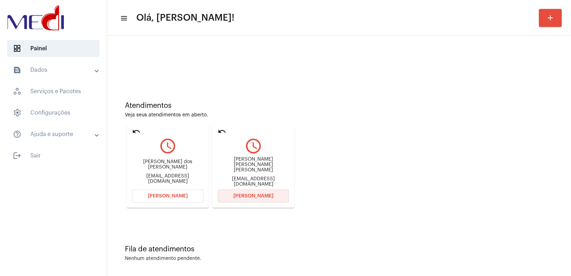
click at [257, 197] on span "[PERSON_NAME]" at bounding box center [253, 195] width 40 height 5
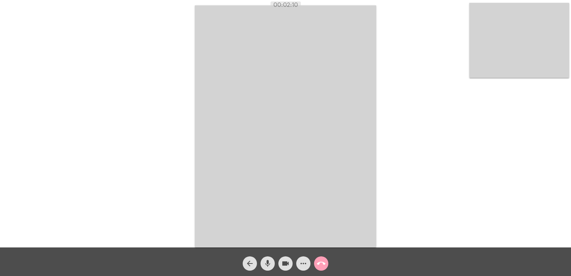
click at [321, 261] on mat-icon "call_end" at bounding box center [321, 263] width 9 height 9
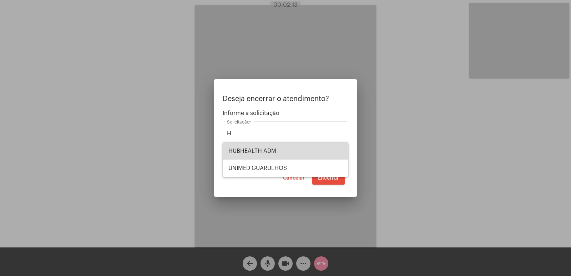
click at [272, 149] on span "HUBHEALTH ADM" at bounding box center [285, 150] width 114 height 17
type input "HUBHEALTH ADM"
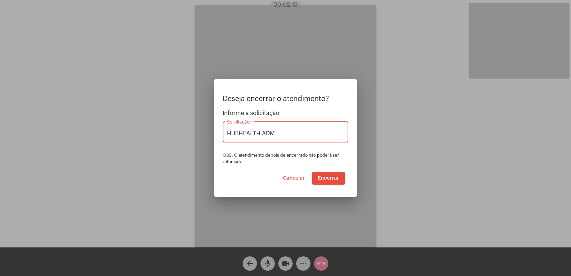
click at [326, 174] on button "Encerrar" at bounding box center [328, 178] width 32 height 13
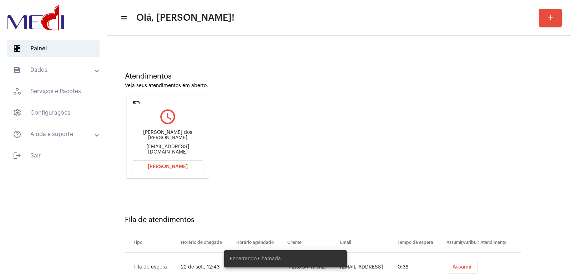
scroll to position [54, 0]
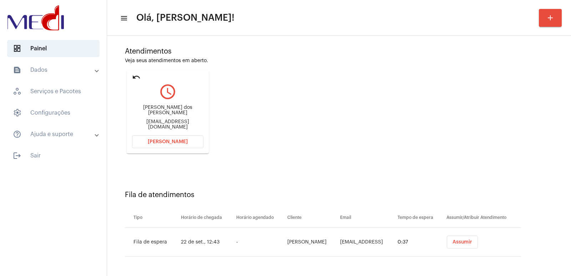
click at [180, 112] on div "[PERSON_NAME] dos [PERSON_NAME]" at bounding box center [167, 110] width 71 height 11
copy div "[PERSON_NAME] dos [PERSON_NAME]"
click at [168, 139] on button "Abrir Chamada" at bounding box center [167, 141] width 71 height 13
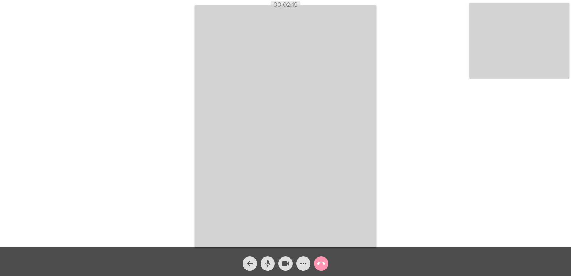
click at [336, 155] on video at bounding box center [285, 126] width 181 height 242
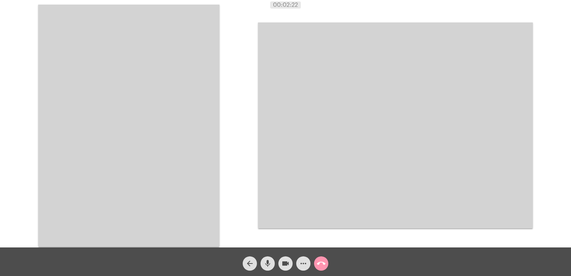
click at [169, 102] on video at bounding box center [128, 126] width 181 height 242
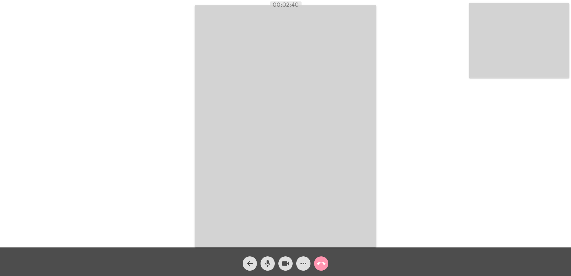
click at [323, 260] on mat-icon "call_end" at bounding box center [321, 263] width 9 height 9
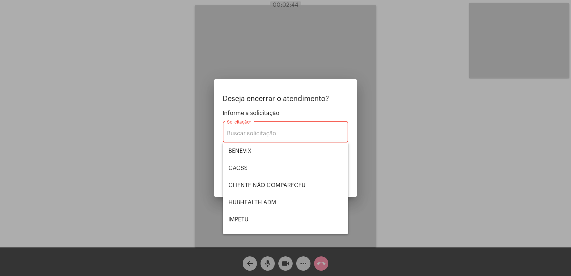
scroll to position [148, 0]
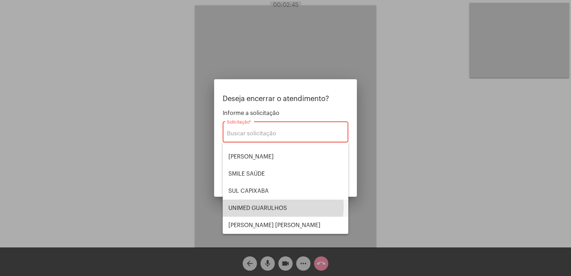
click at [264, 206] on span "UNIMED GUARULHOS" at bounding box center [285, 207] width 114 height 17
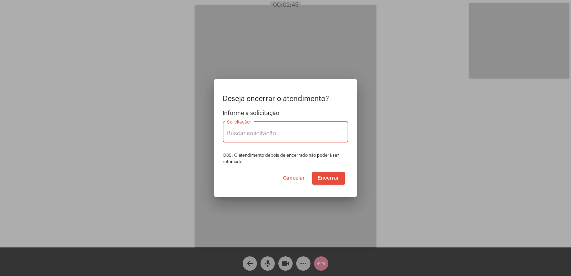
type input "UNIMED GUARULHOS"
click at [299, 182] on button "Cancelar" at bounding box center [293, 178] width 33 height 13
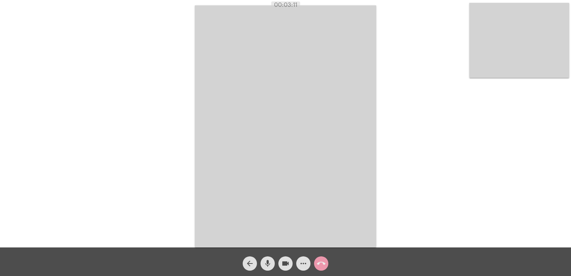
click at [319, 268] on span "call_end" at bounding box center [321, 263] width 9 height 14
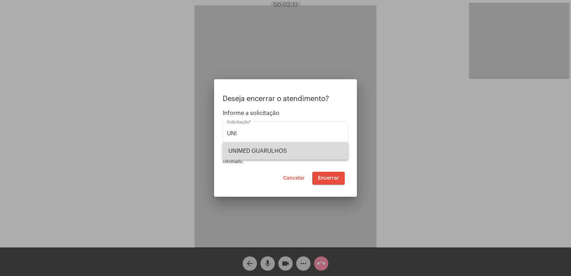
click at [267, 156] on span "UNIMED GUARULHOS" at bounding box center [285, 150] width 114 height 17
type input "UNIMED GUARULHOS"
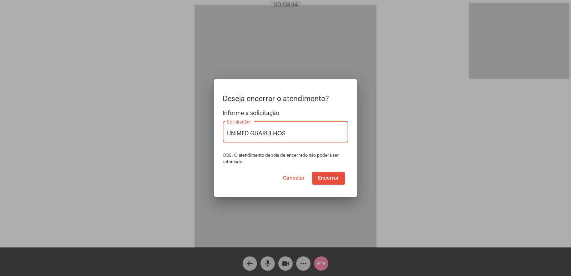
click at [322, 175] on span "Encerrar" at bounding box center [328, 177] width 21 height 5
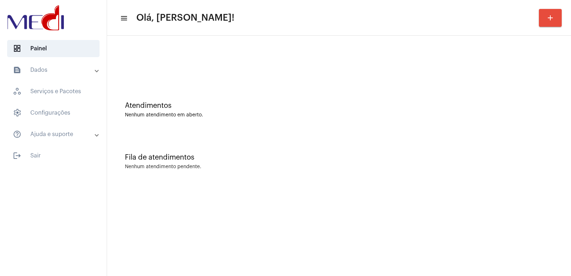
drag, startPoint x: 276, startPoint y: 154, endPoint x: 158, endPoint y: 93, distance: 133.3
click at [218, 138] on div "Fila de atendimentos Nenhum atendimento pendente." at bounding box center [339, 158] width 456 height 52
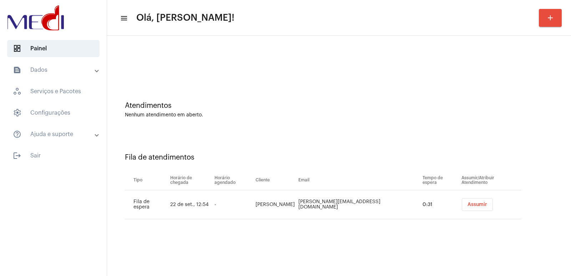
click at [467, 205] on span "Assumir" at bounding box center [477, 204] width 20 height 5
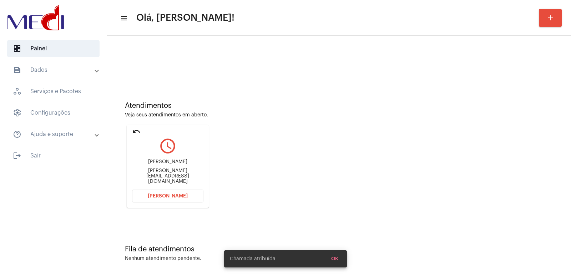
click at [178, 172] on div "Sara sara.nefrologia@gmail.com" at bounding box center [167, 171] width 71 height 32
copy mat-card-content "sara.nefrologia@gmail.com Abrir Chamada"
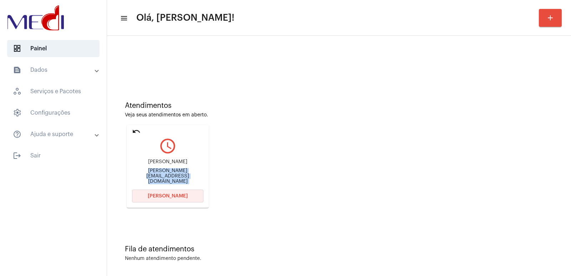
click at [184, 199] on button "Abrir Chamada" at bounding box center [167, 195] width 71 height 13
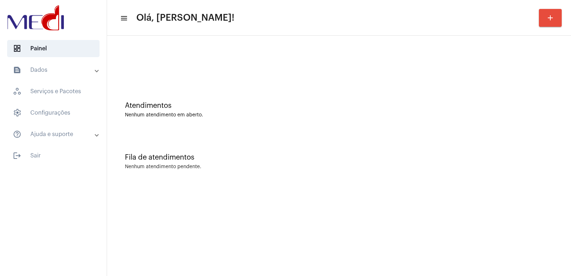
click at [241, 133] on div "Fila de atendimentos Nenhum atendimento pendente." at bounding box center [339, 158] width 456 height 52
click at [459, 133] on div "Fila de atendimentos Nenhum atendimento pendente." at bounding box center [339, 158] width 456 height 52
click at [260, 158] on div "Fila de atendimentos" at bounding box center [339, 157] width 428 height 8
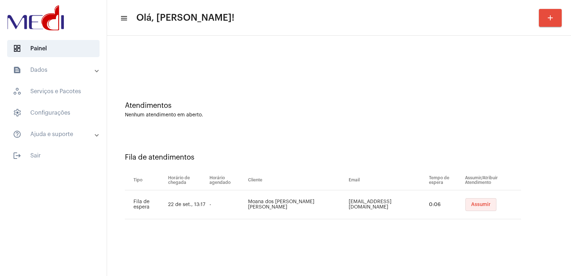
click at [482, 206] on button "Assumir" at bounding box center [480, 204] width 31 height 13
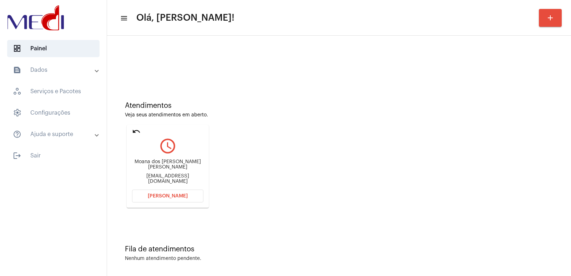
click at [151, 164] on div "Moana dos santos Meira Silva moannameira10@gmail.com" at bounding box center [167, 171] width 71 height 32
copy div "Moana dos santos Meira Silva"
drag, startPoint x: 157, startPoint y: 189, endPoint x: 152, endPoint y: 202, distance: 14.2
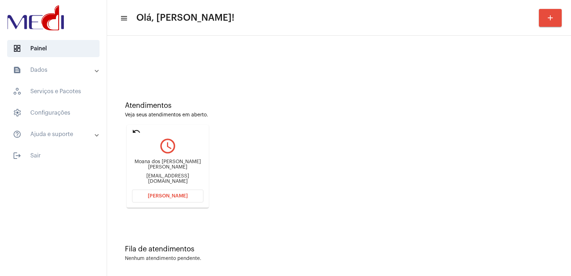
click at [155, 195] on mat-card "undo query_builder Moana dos santos Meira Silva moannameira10@gmail.com Abrir C…" at bounding box center [168, 166] width 82 height 83
click at [152, 199] on button "[PERSON_NAME]" at bounding box center [167, 195] width 71 height 13
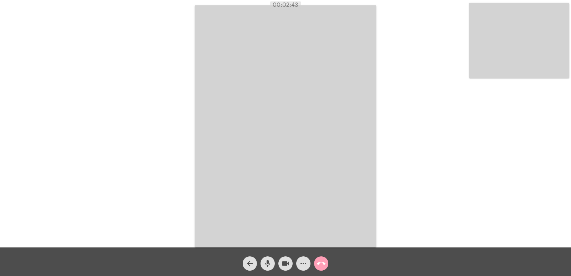
click at [315, 264] on button "call_end" at bounding box center [321, 263] width 14 height 14
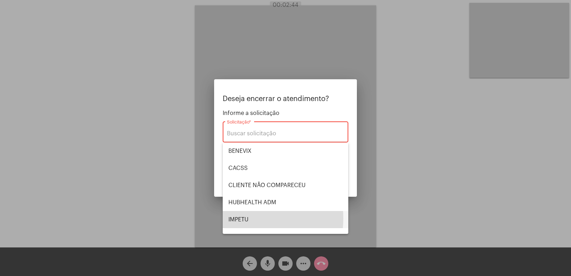
click at [237, 218] on span "IMPETU" at bounding box center [285, 219] width 114 height 17
type input "IMPETU"
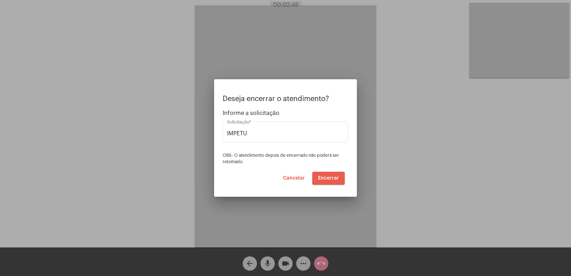
click at [335, 180] on button "Encerrar" at bounding box center [328, 178] width 32 height 13
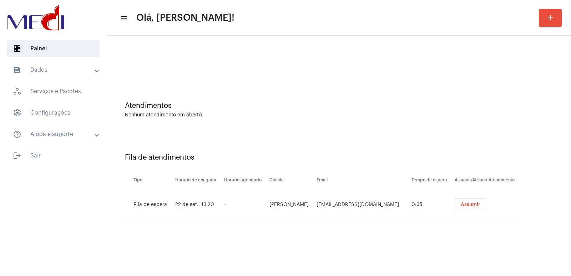
click at [475, 205] on span "Assumir" at bounding box center [470, 204] width 20 height 5
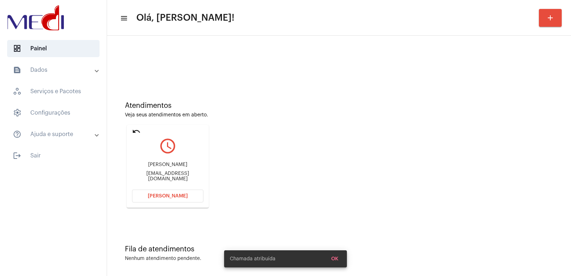
click at [154, 167] on div "[PERSON_NAME]" at bounding box center [167, 164] width 71 height 5
copy div "[PERSON_NAME]"
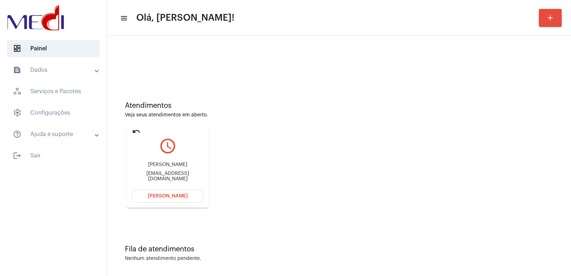
click at [171, 212] on div "Atendimentos Veja seus atendimentos em aberto. undo query_builder [PERSON_NAME]…" at bounding box center [339, 151] width 456 height 143
drag, startPoint x: 169, startPoint y: 205, endPoint x: 168, endPoint y: 195, distance: 9.7
click at [169, 204] on mat-card "undo query_builder [PERSON_NAME] [EMAIL_ADDRESS][DOMAIN_NAME] [PERSON_NAME]" at bounding box center [168, 166] width 82 height 83
click at [168, 195] on span "[PERSON_NAME]" at bounding box center [168, 195] width 40 height 5
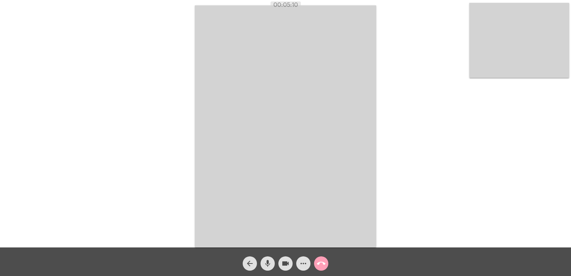
click at [320, 265] on mat-icon "call_end" at bounding box center [321, 263] width 9 height 9
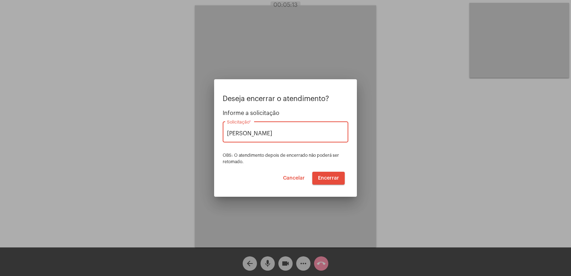
type input "[PERSON_NAME]"
click at [344, 176] on div "Deseja encerrar o atendimento? Informe a solicitação VERA CRUZ Solicitação * OB…" at bounding box center [286, 140] width 126 height 90
click at [342, 176] on button "Encerrar" at bounding box center [328, 178] width 32 height 13
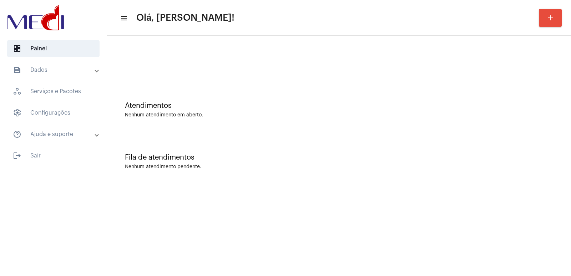
click at [81, 233] on div "dashboard Painel text_snippet_outlined Dados history_outlined Histórico schedul…" at bounding box center [53, 138] width 107 height 276
drag, startPoint x: 161, startPoint y: 274, endPoint x: 159, endPoint y: 277, distance: 3.9
click at [159, 275] on html "dashboard Painel text_snippet_outlined Dados history_outlined Histórico schedul…" at bounding box center [285, 138] width 571 height 276
click at [516, 197] on mat-sidenav-content "menu Olá, [PERSON_NAME]! add Atendimentos Nenhum atendimento em aberto. Fila de…" at bounding box center [339, 138] width 464 height 276
click at [360, 164] on div "Fila de atendimentos Nenhum atendimento pendente." at bounding box center [339, 158] width 456 height 52
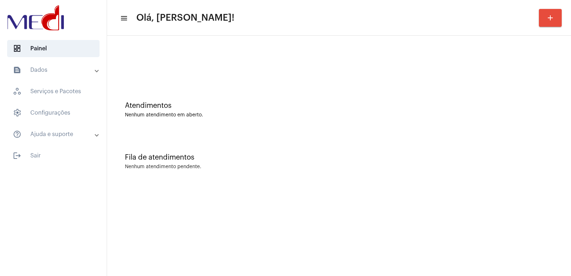
click at [353, 190] on mat-sidenav-content "menu Olá, [PERSON_NAME]! add Atendimentos Nenhum atendimento em aberto. Fila de…" at bounding box center [339, 138] width 464 height 276
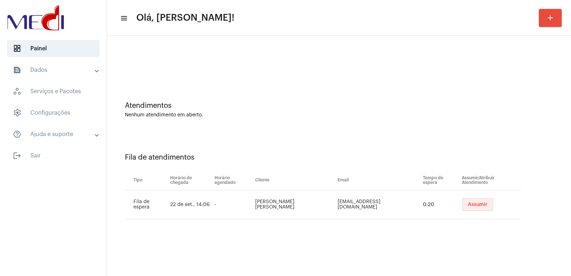
click at [476, 201] on button "Assumir" at bounding box center [477, 204] width 31 height 13
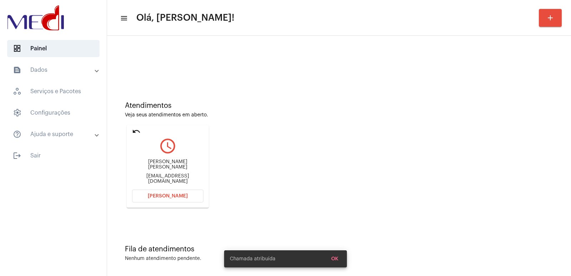
click at [176, 167] on div "[PERSON_NAME] [PERSON_NAME]" at bounding box center [167, 164] width 71 height 11
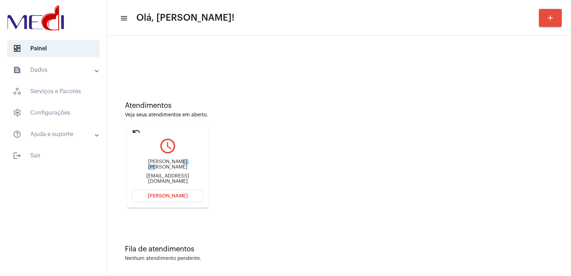
copy div "Cuoghi"
click at [169, 198] on button "[PERSON_NAME]" at bounding box center [167, 195] width 71 height 13
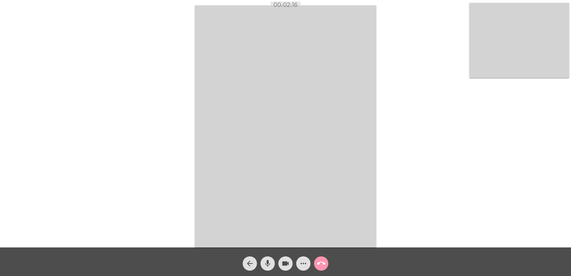
click at [322, 262] on mat-icon "call_end" at bounding box center [321, 263] width 9 height 9
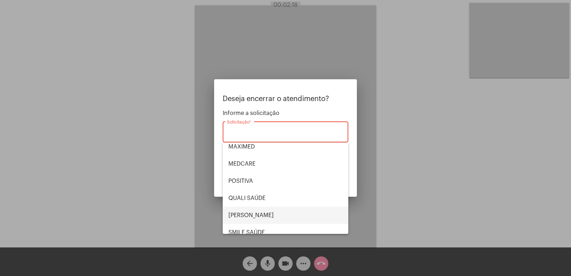
scroll to position [107, 0]
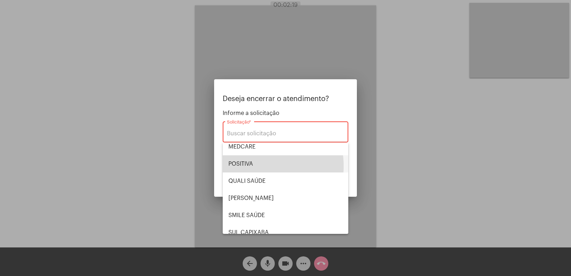
click at [252, 166] on span "POSITIVA" at bounding box center [285, 163] width 114 height 17
type input "POSITIVA"
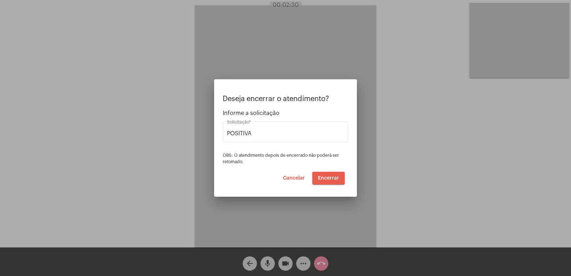
click at [330, 175] on span "Encerrar" at bounding box center [328, 177] width 21 height 5
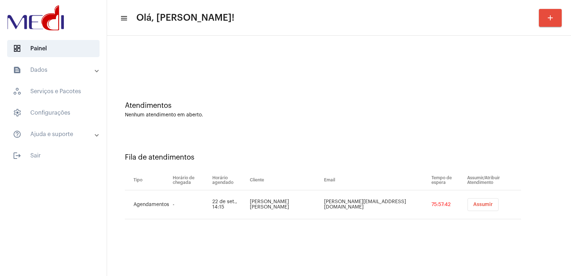
click at [470, 207] on button "Assumir" at bounding box center [482, 204] width 31 height 13
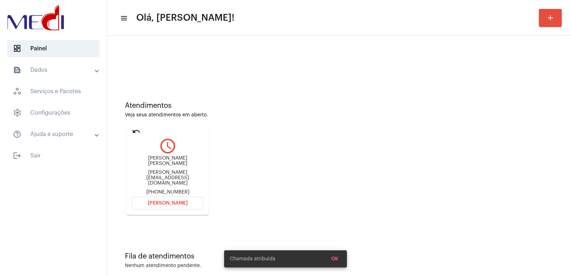
click at [180, 163] on div "[PERSON_NAME] [PERSON_NAME]" at bounding box center [167, 160] width 71 height 11
copy div "[PERSON_NAME] [PERSON_NAME]"
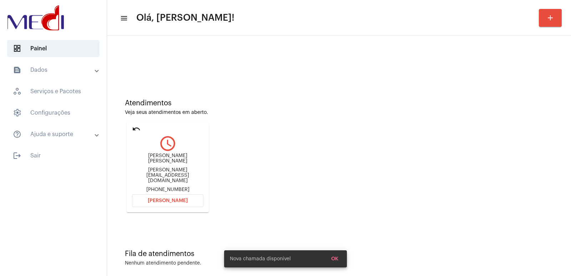
scroll to position [3, 0]
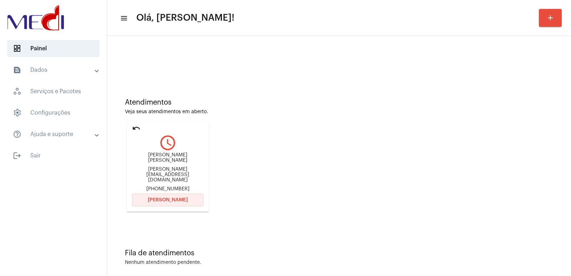
click at [177, 197] on span "[PERSON_NAME]" at bounding box center [168, 199] width 40 height 5
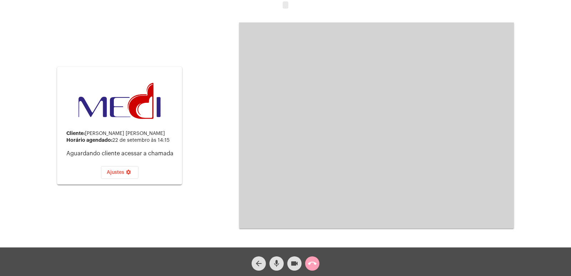
click at [312, 259] on mat-icon "call_end" at bounding box center [312, 263] width 9 height 9
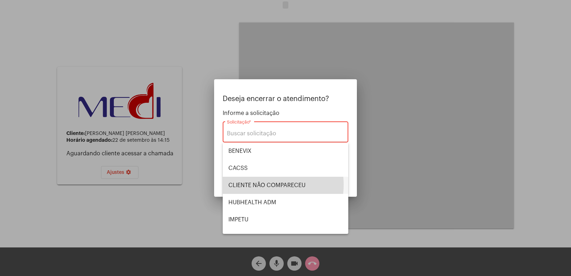
click at [264, 184] on span "CLIENTE NÃO COMPARECEU" at bounding box center [285, 185] width 114 height 17
type input "CLIENTE NÃO COMPARECEU"
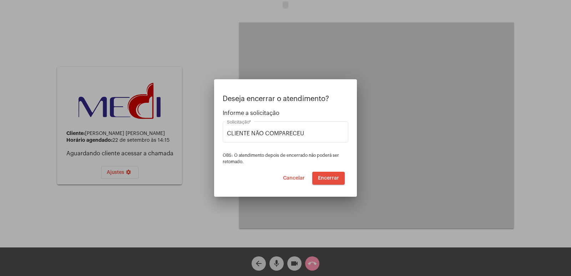
click at [324, 177] on span "Encerrar" at bounding box center [328, 177] width 21 height 5
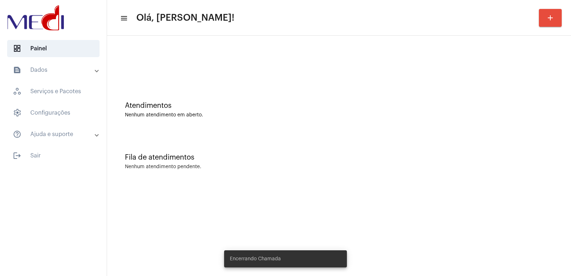
click at [24, 67] on mat-panel-title "text_snippet_outlined Dados" at bounding box center [54, 70] width 82 height 9
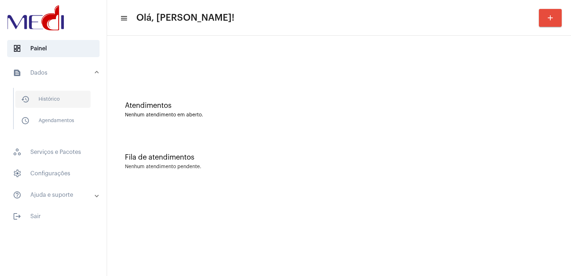
click at [39, 99] on span "history_outlined Histórico" at bounding box center [52, 99] width 75 height 17
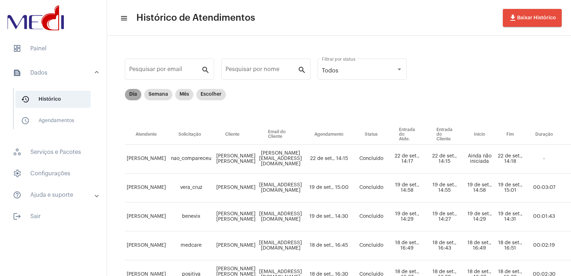
click at [134, 91] on mat-chip "Dia" at bounding box center [133, 94] width 16 height 11
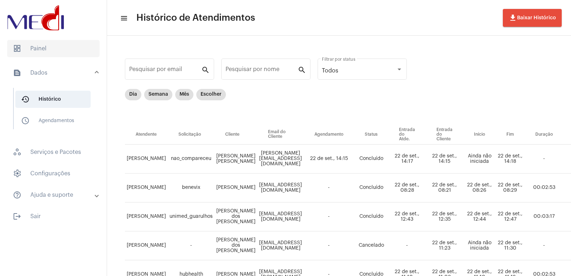
click at [53, 46] on span "dashboard Painel" at bounding box center [53, 48] width 92 height 17
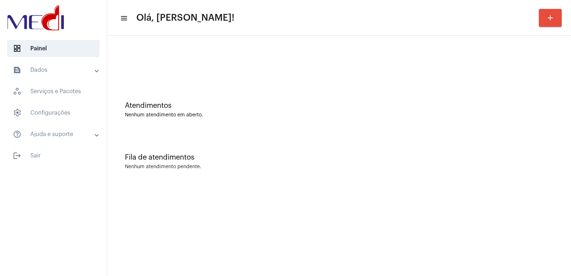
click at [251, 175] on div "Fila de atendimentos Nenhum atendimento pendente." at bounding box center [339, 158] width 456 height 52
